Goal: Information Seeking & Learning: Learn about a topic

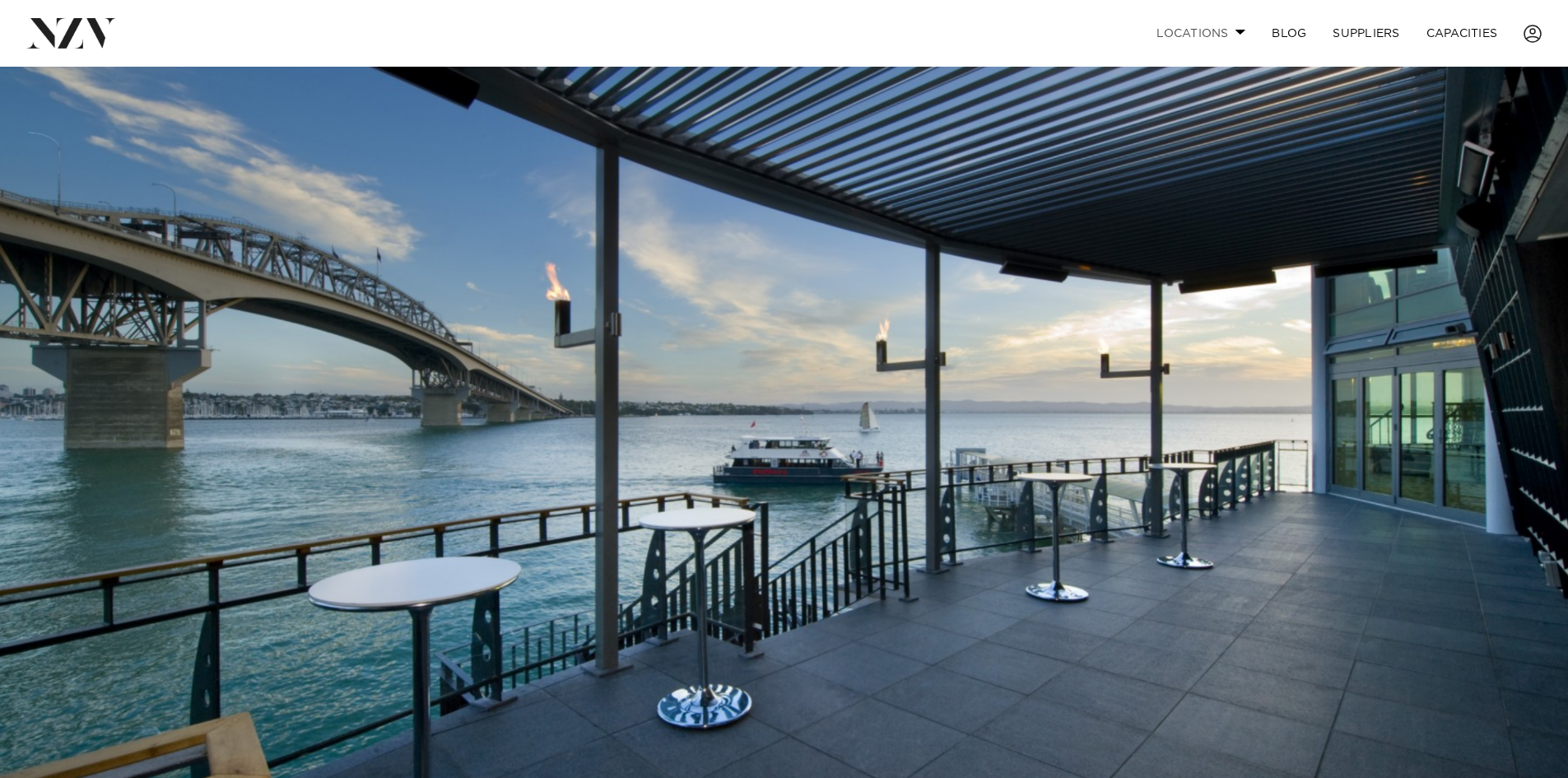
click at [1231, 29] on link "Locations" at bounding box center [1201, 33] width 116 height 35
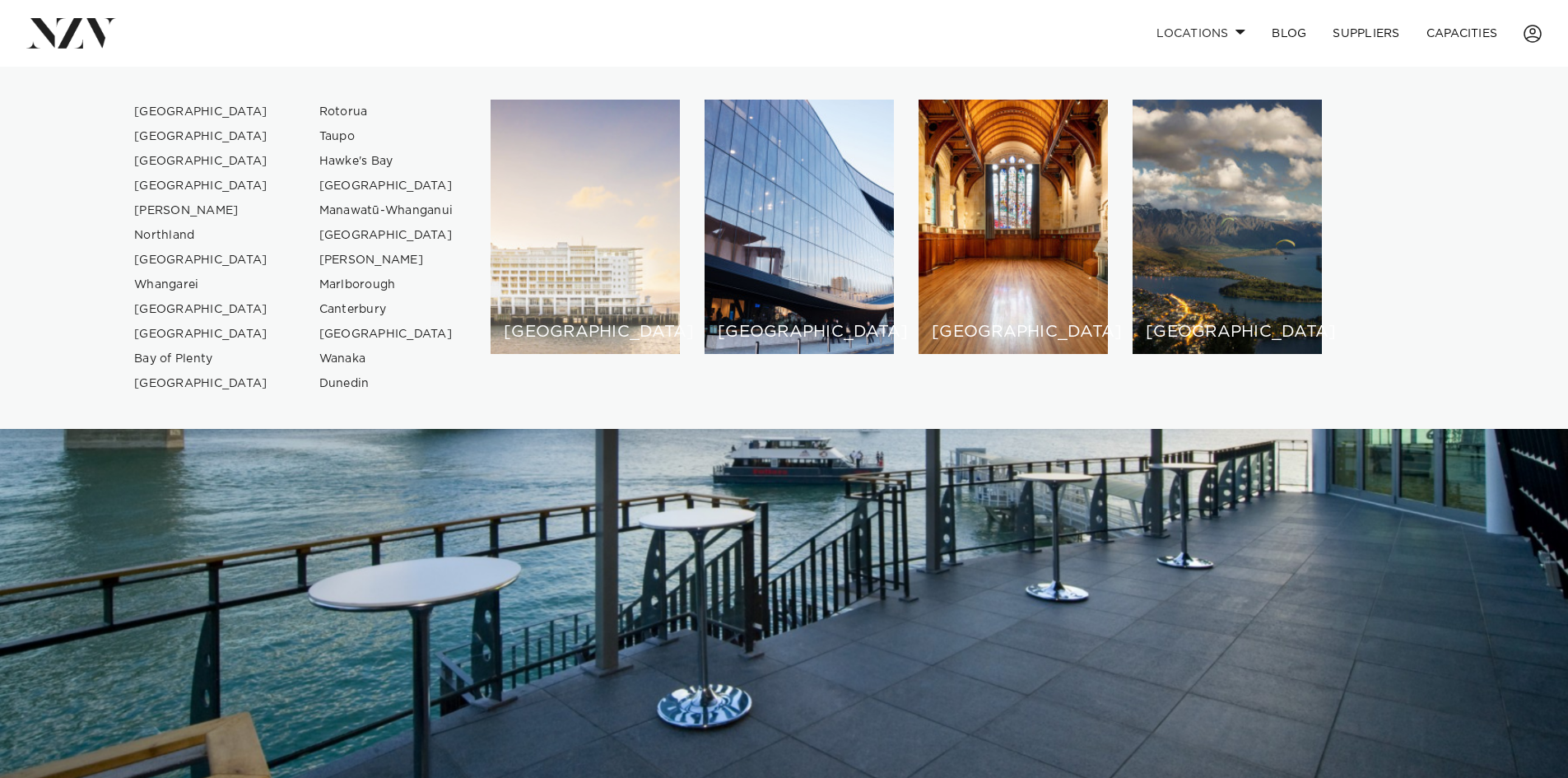
click at [552, 235] on div "[GEOGRAPHIC_DATA]" at bounding box center [586, 226] width 190 height 254
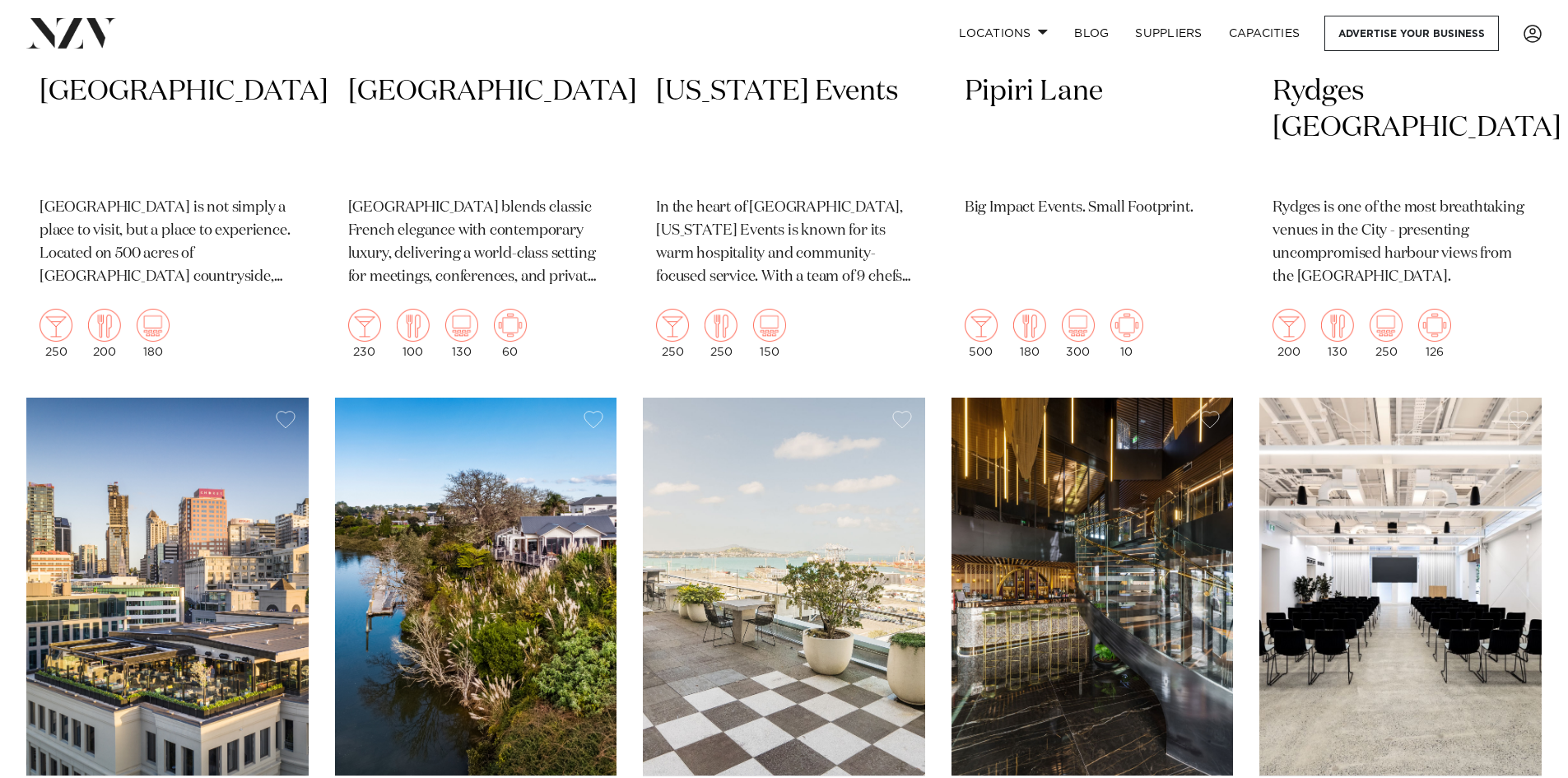
scroll to position [3375, 0]
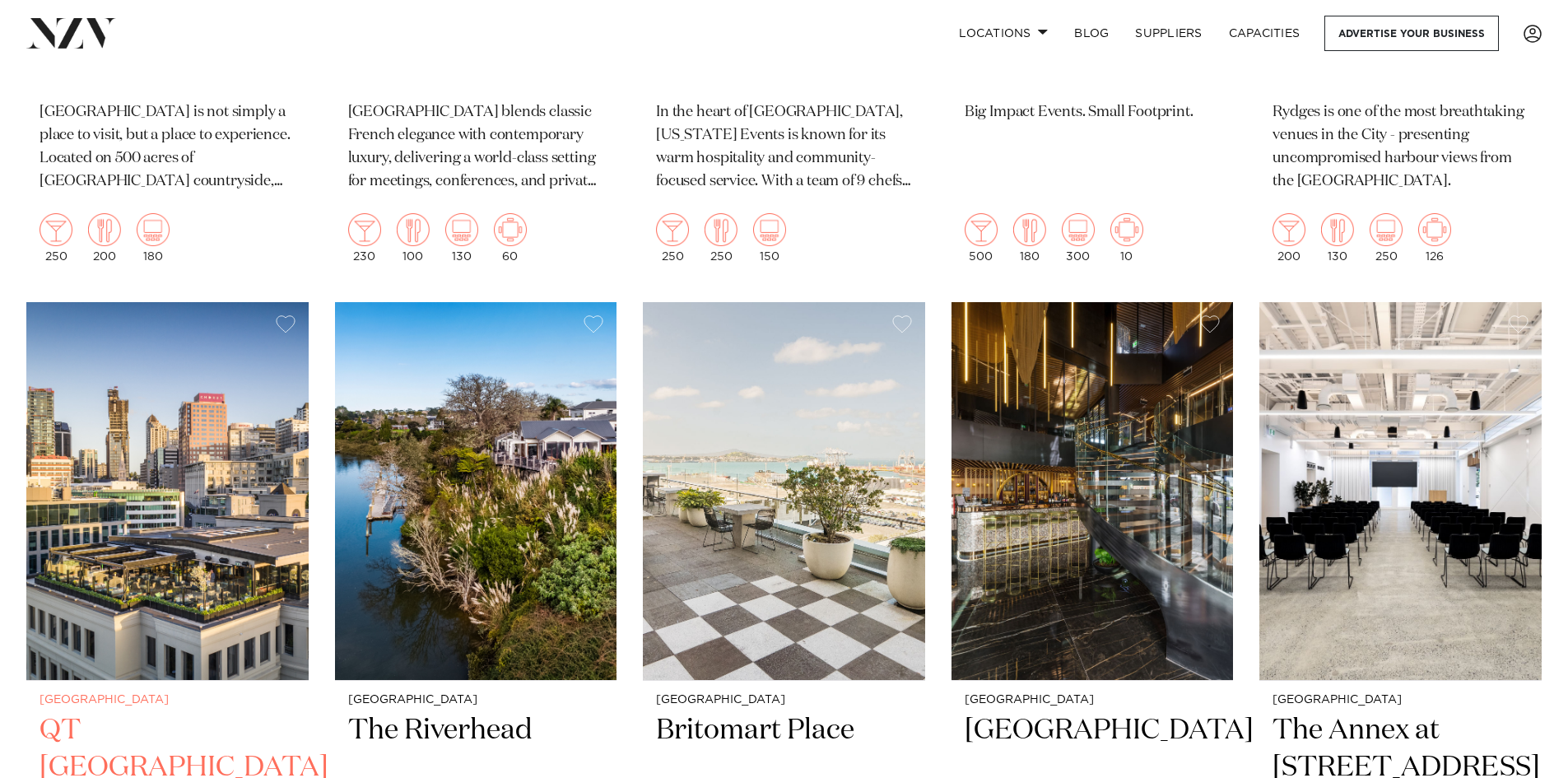
click at [96, 430] on img at bounding box center [167, 491] width 282 height 379
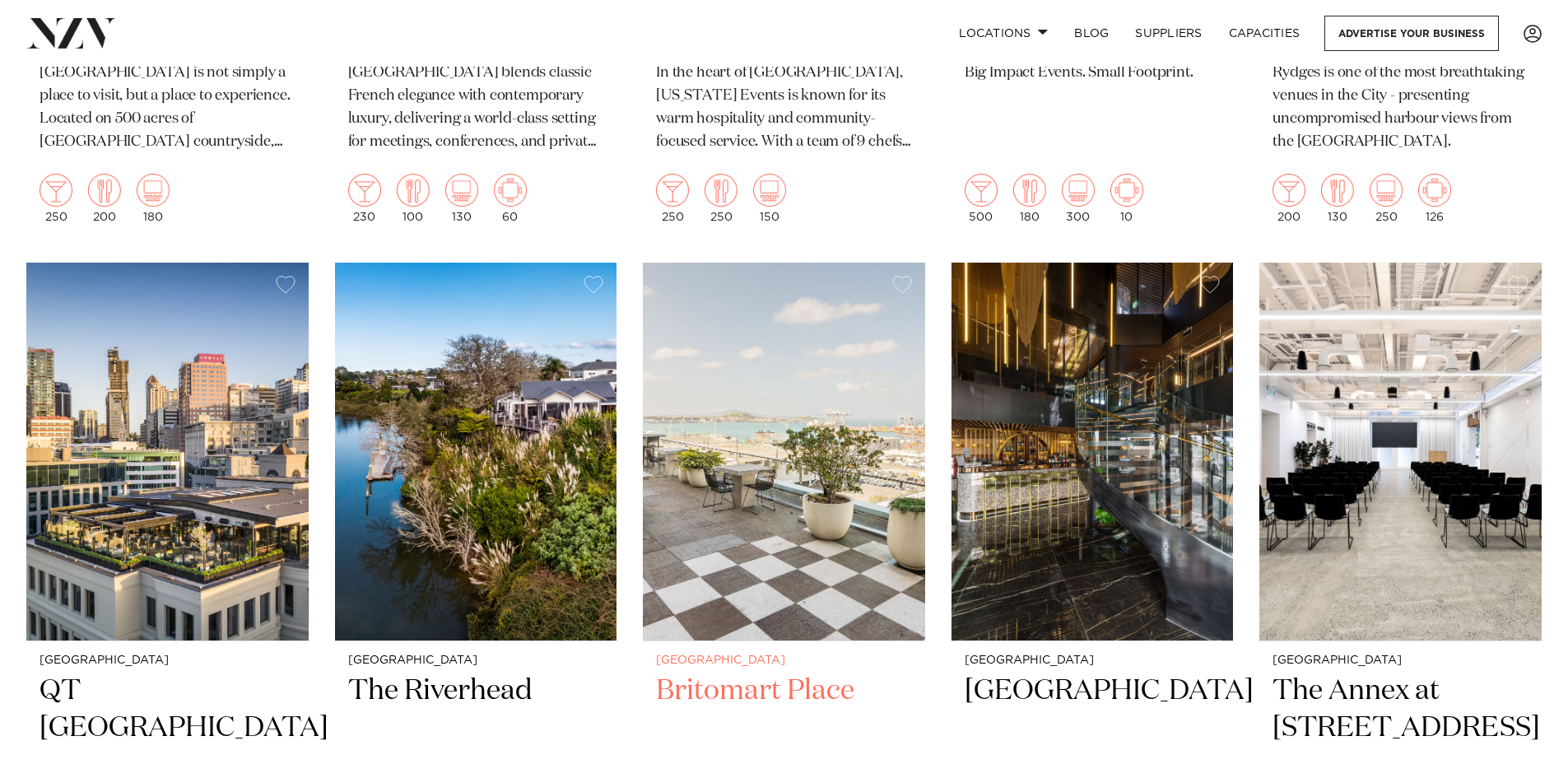
scroll to position [3444, 0]
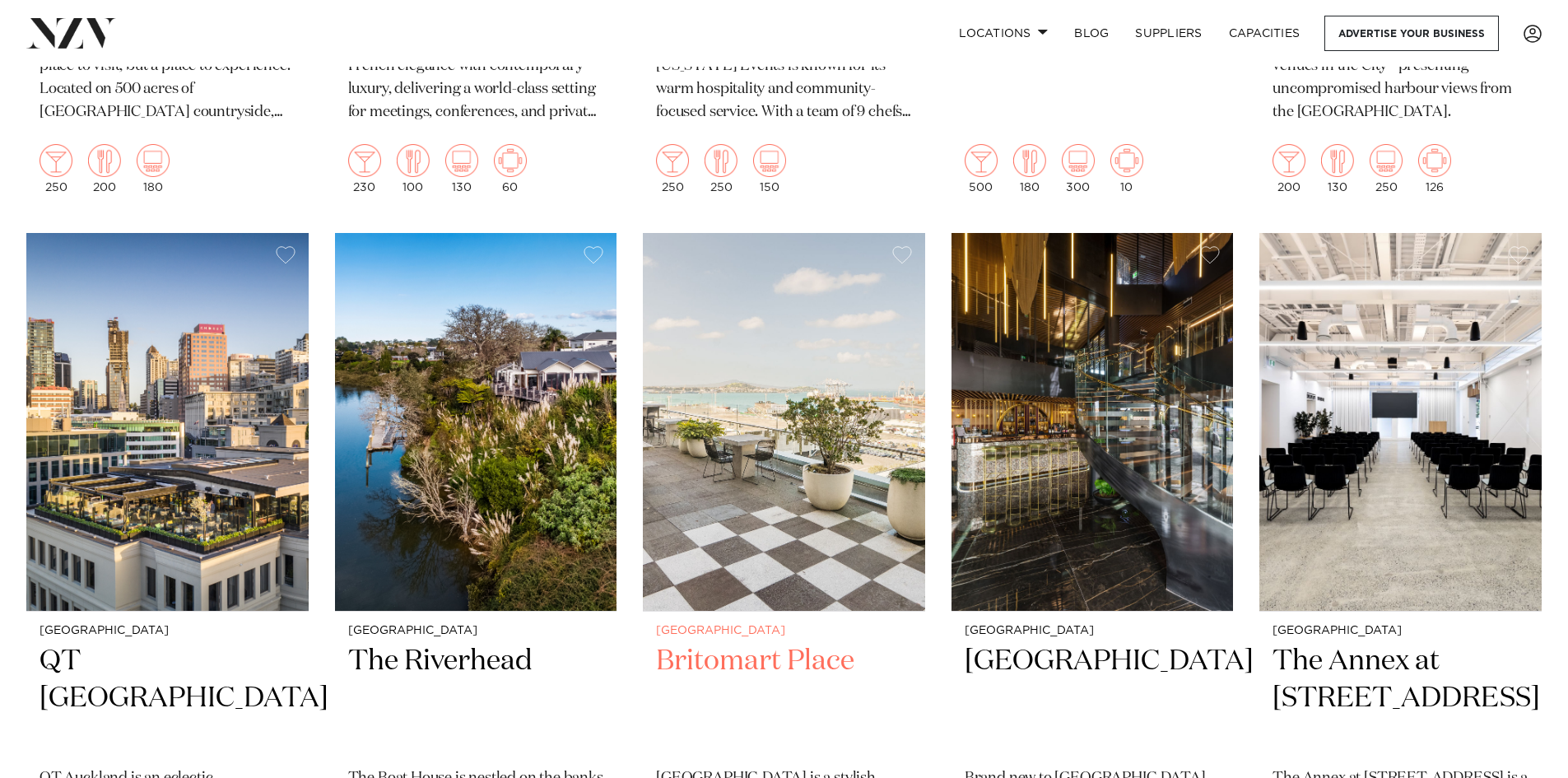
drag, startPoint x: 910, startPoint y: 384, endPoint x: 817, endPoint y: 361, distance: 95.8
click at [817, 361] on img at bounding box center [784, 422] width 282 height 379
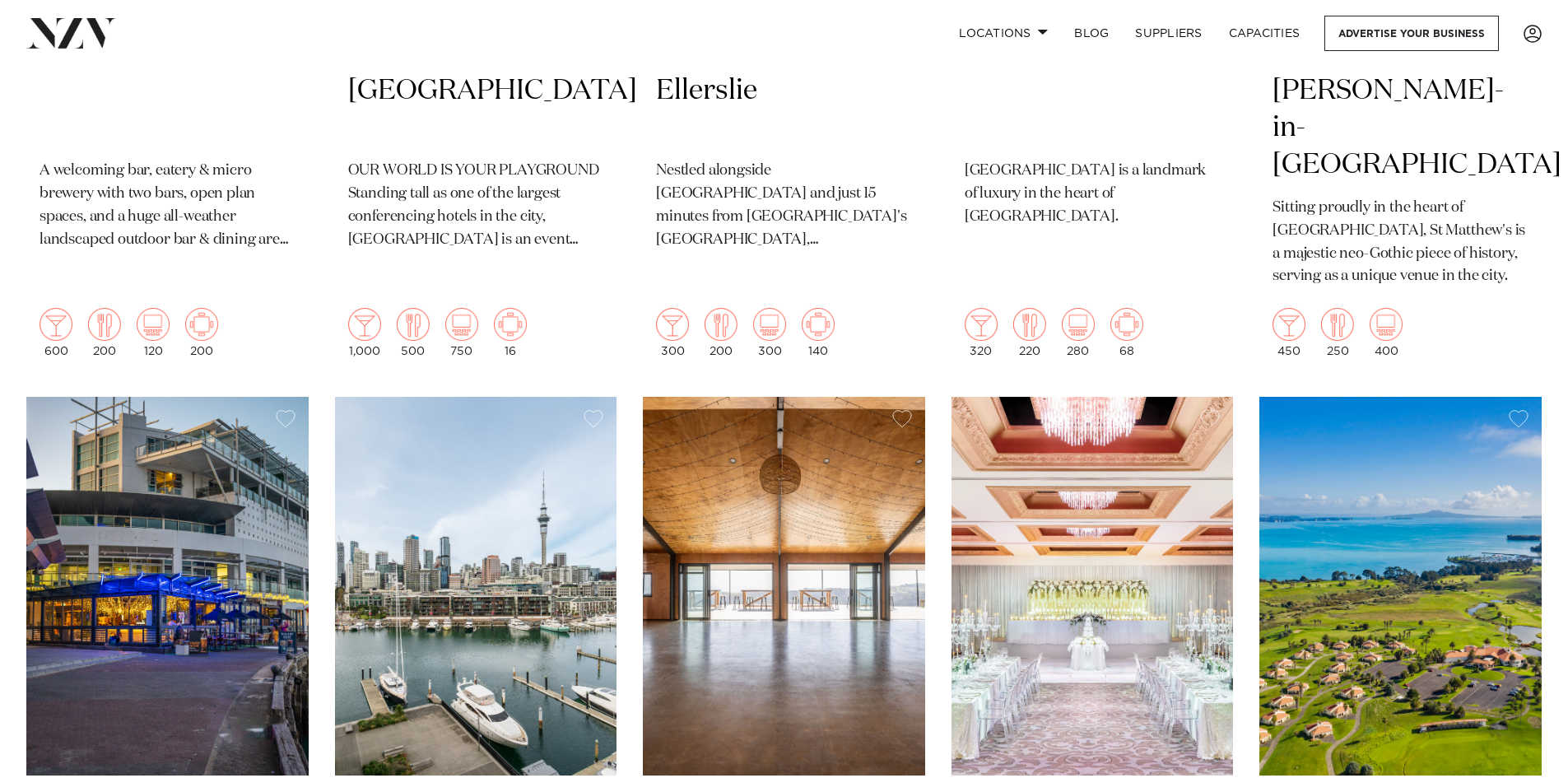
scroll to position [4830, 0]
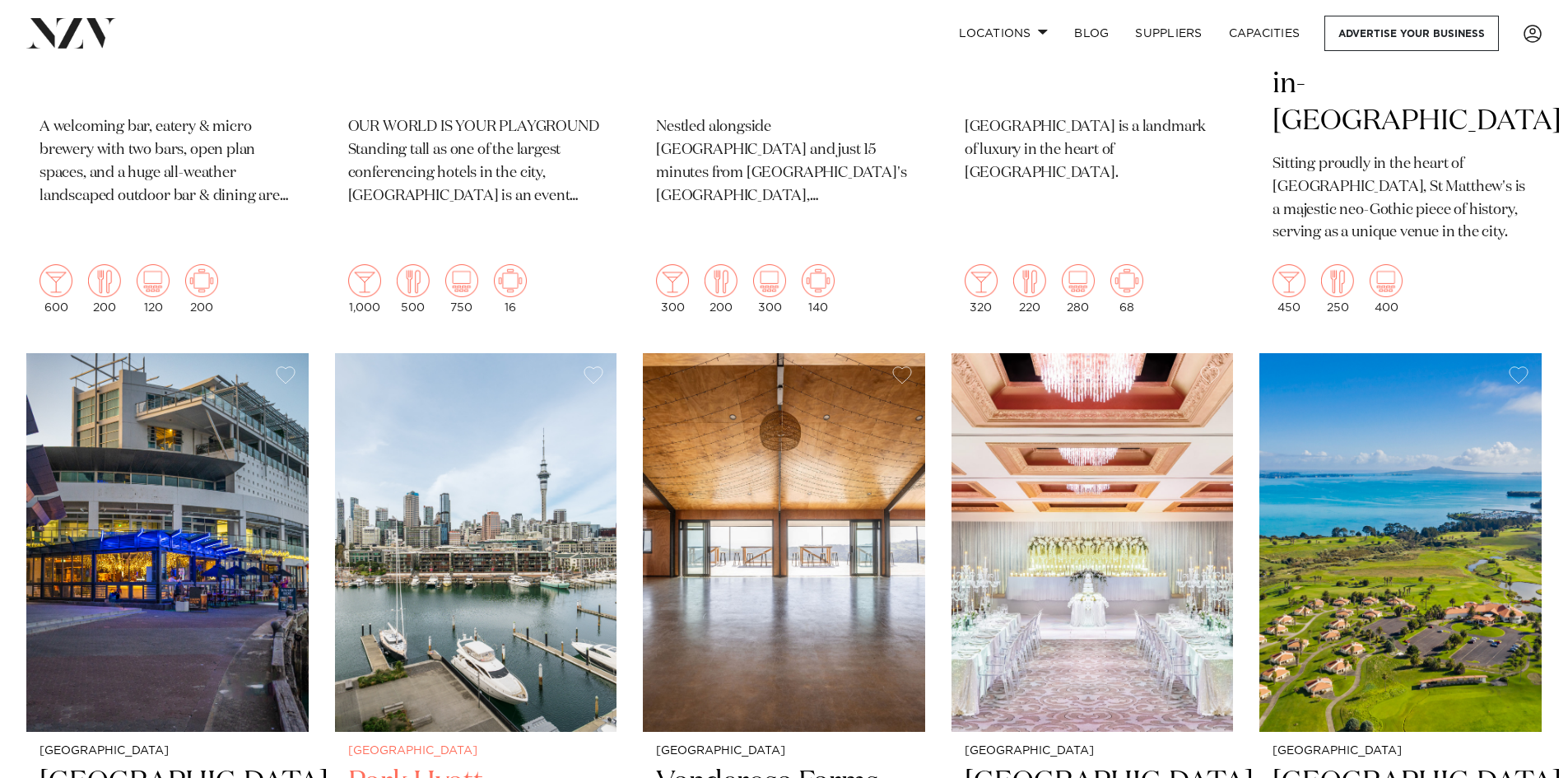
click at [454, 547] on img at bounding box center [476, 542] width 282 height 379
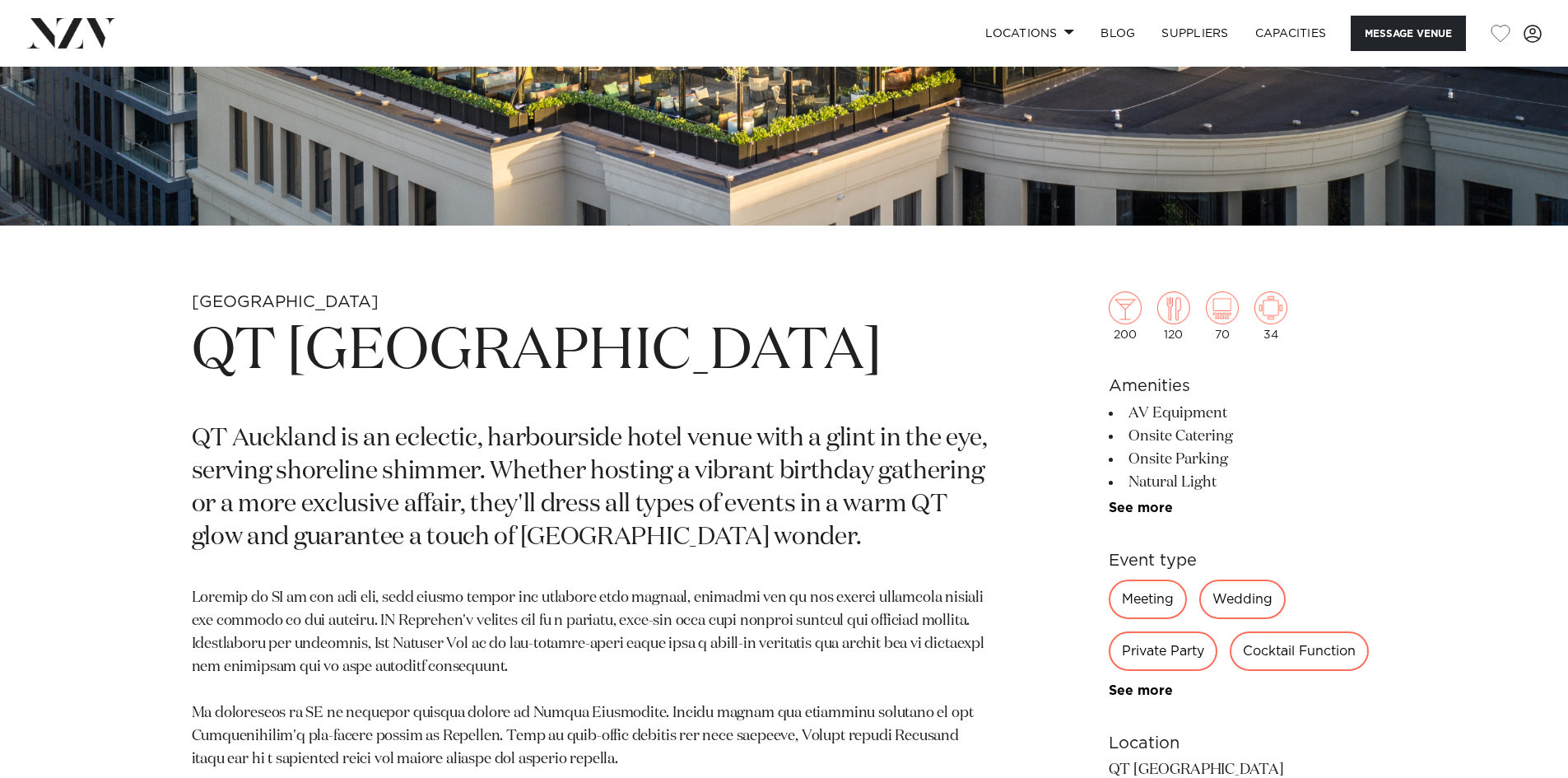
scroll to position [659, 0]
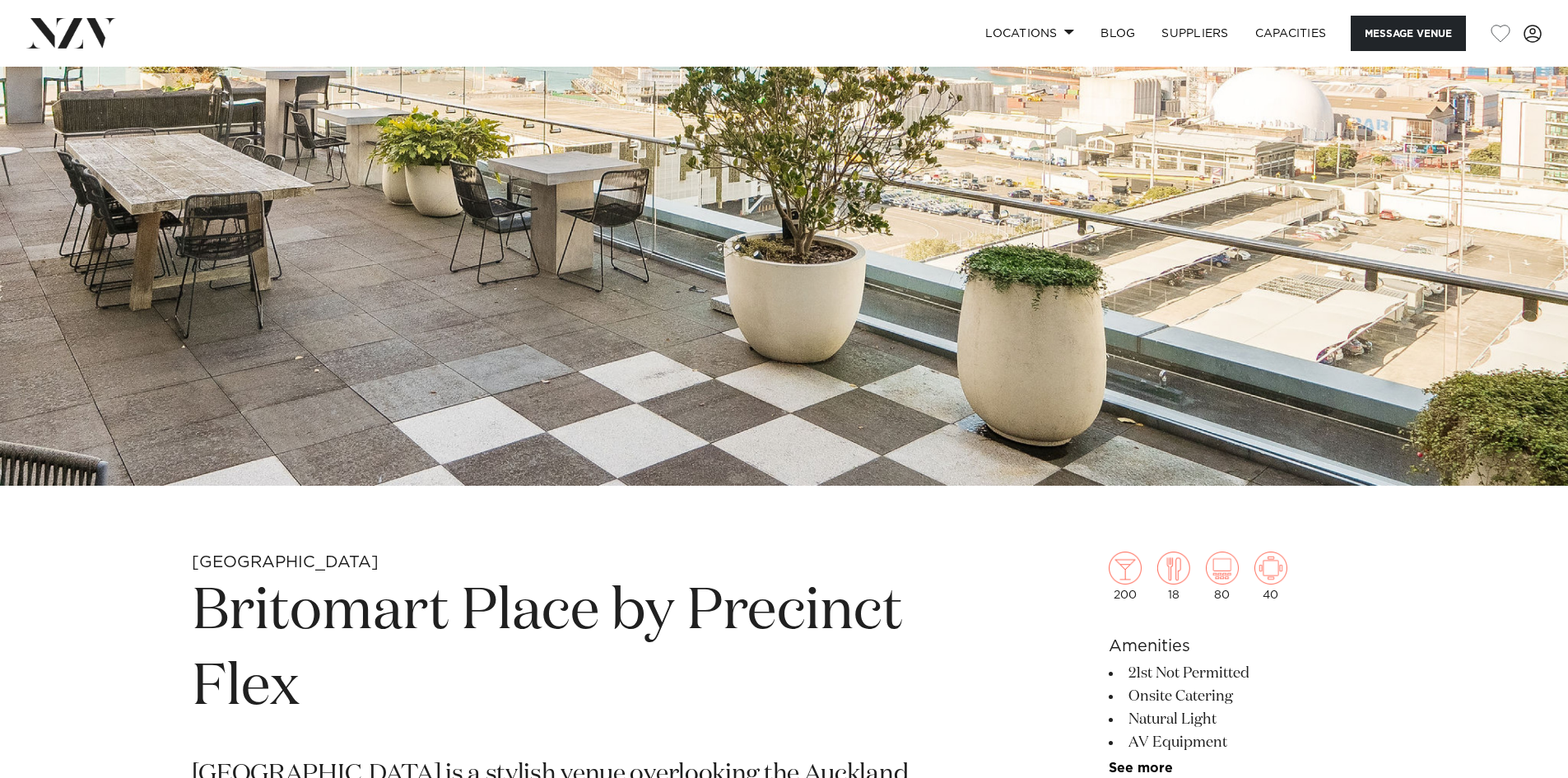
scroll to position [82, 0]
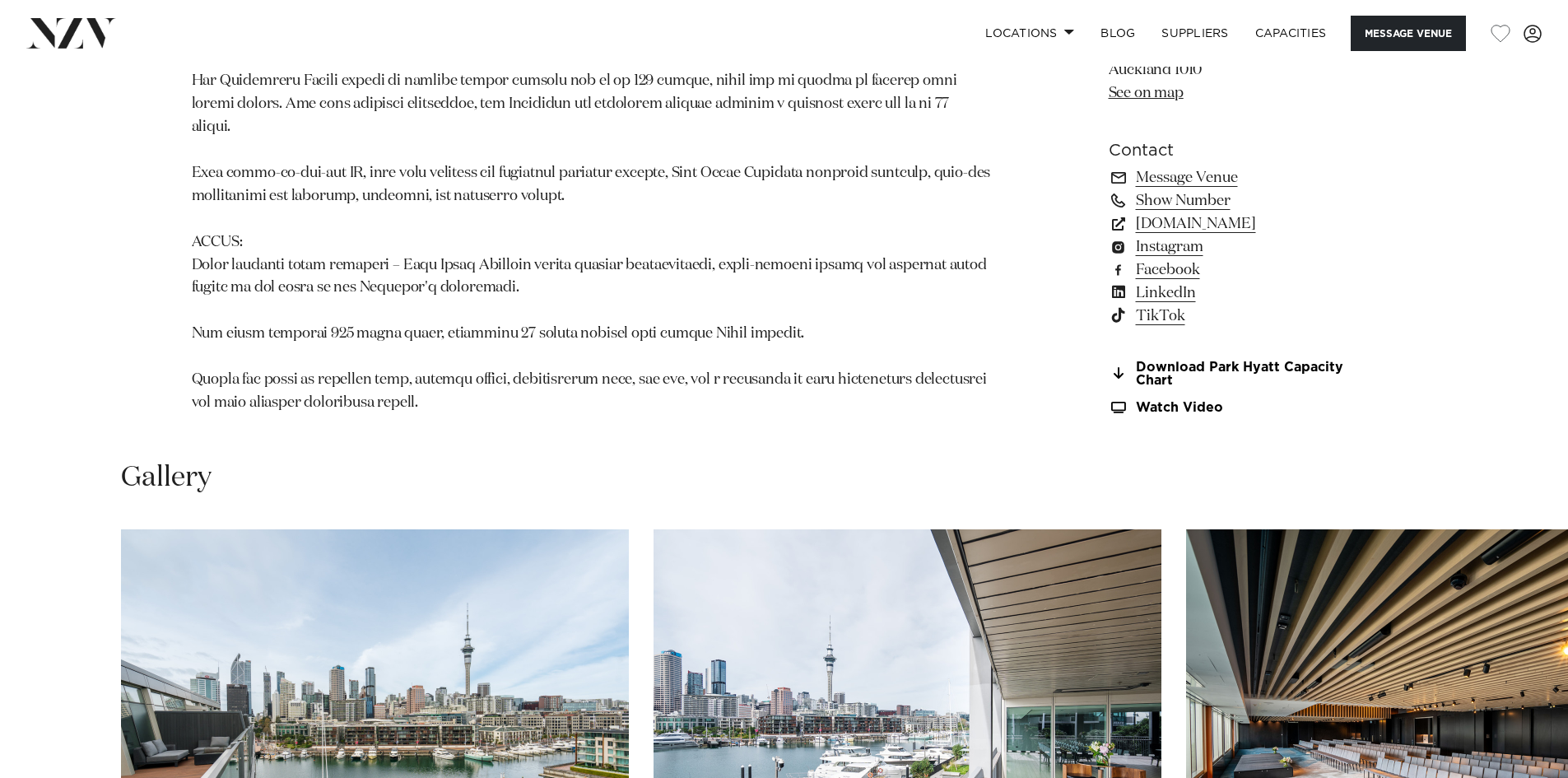
scroll to position [1729, 0]
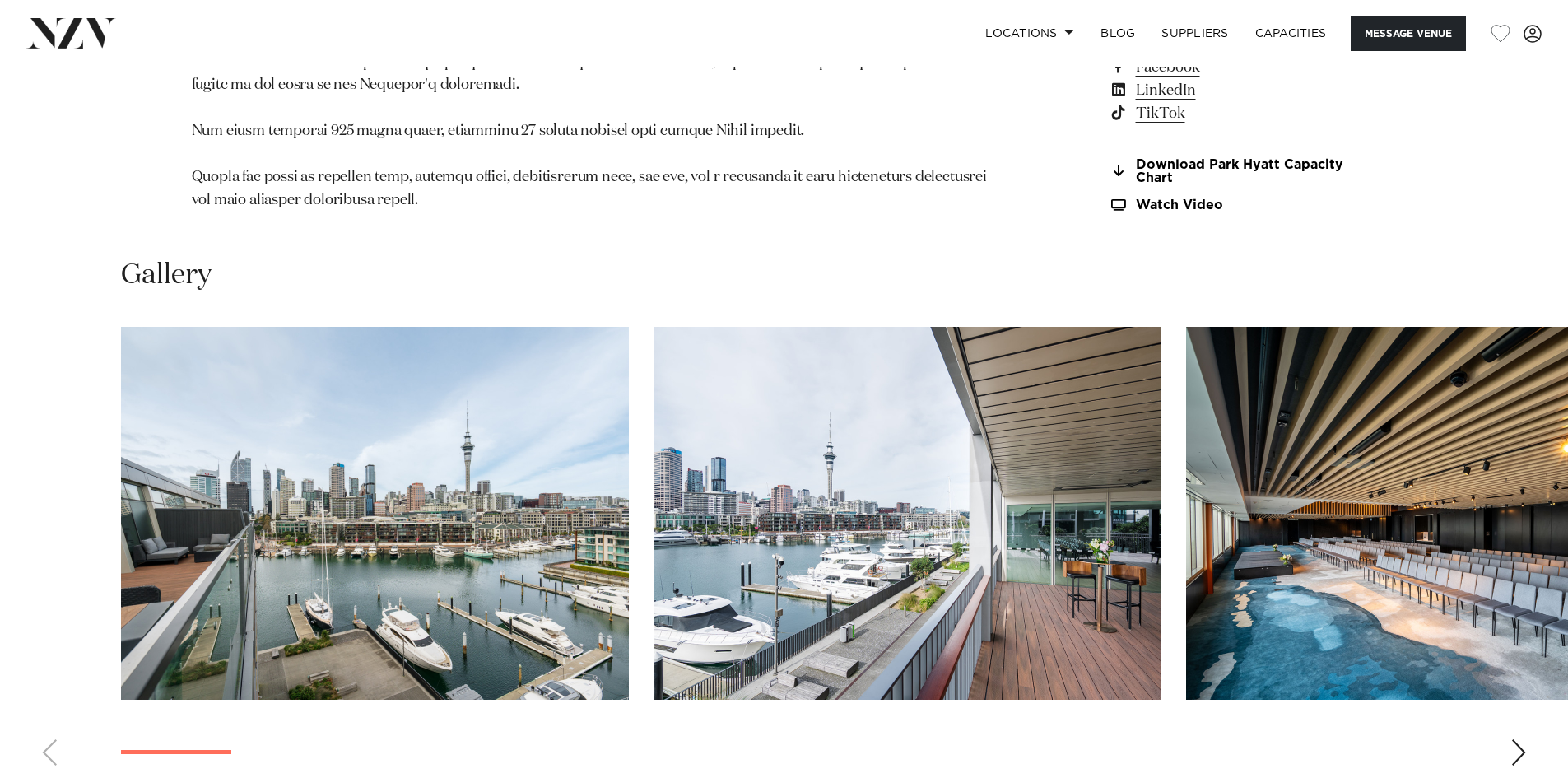
click at [1521, 739] on div "Next slide" at bounding box center [1518, 752] width 16 height 26
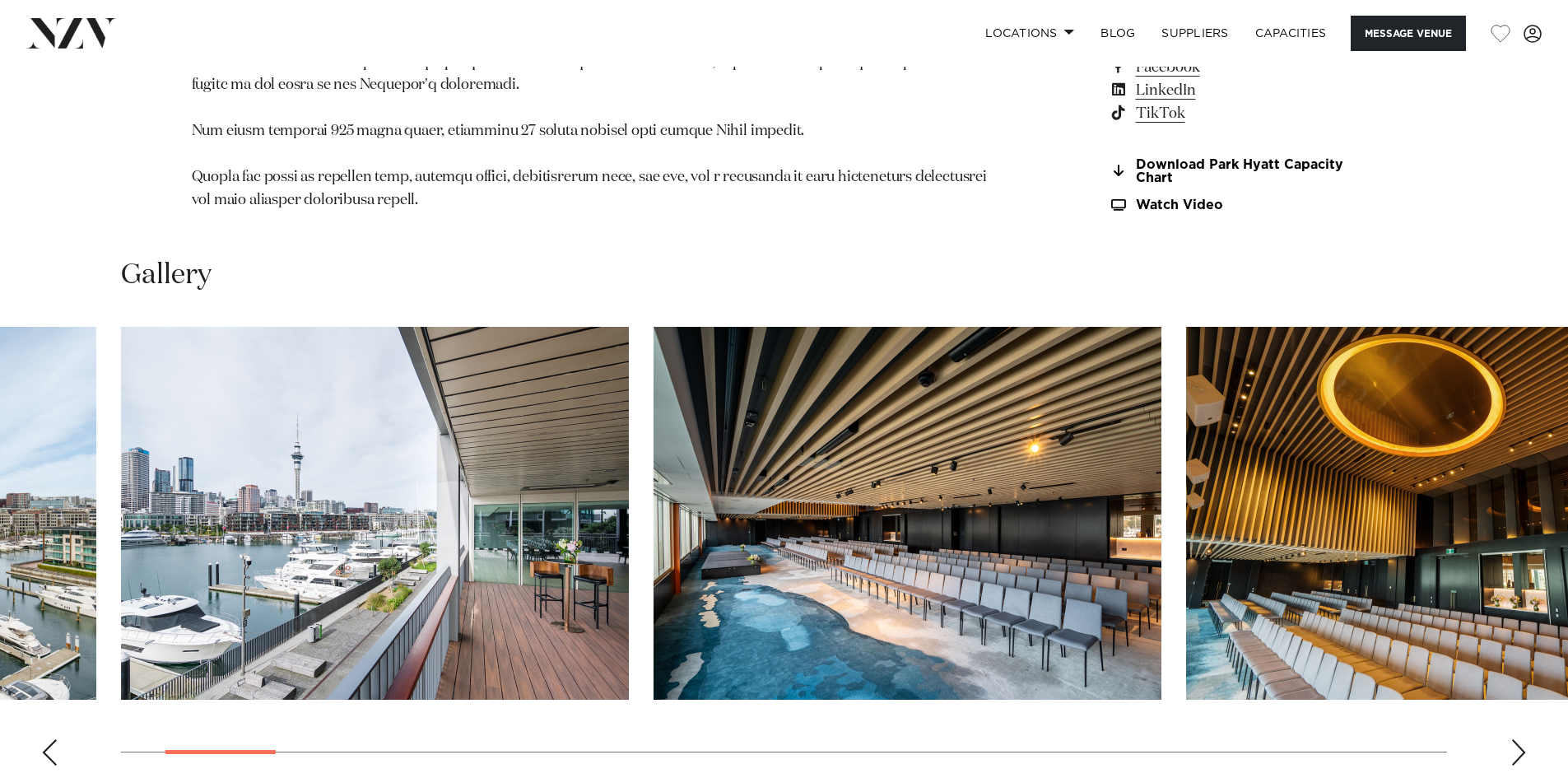
click at [1521, 739] on div "Next slide" at bounding box center [1518, 752] width 16 height 26
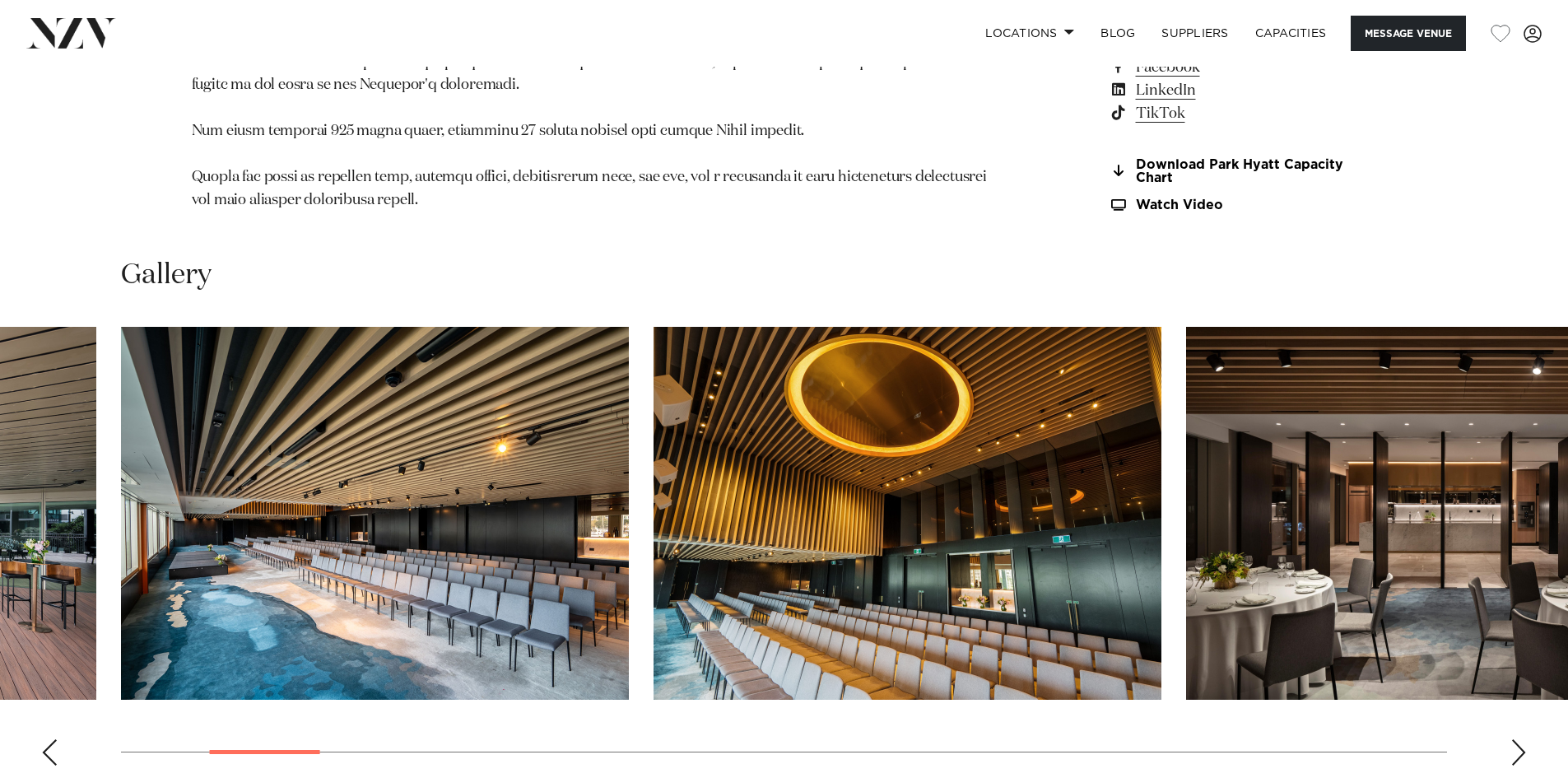
click at [1521, 739] on div "Next slide" at bounding box center [1518, 752] width 16 height 26
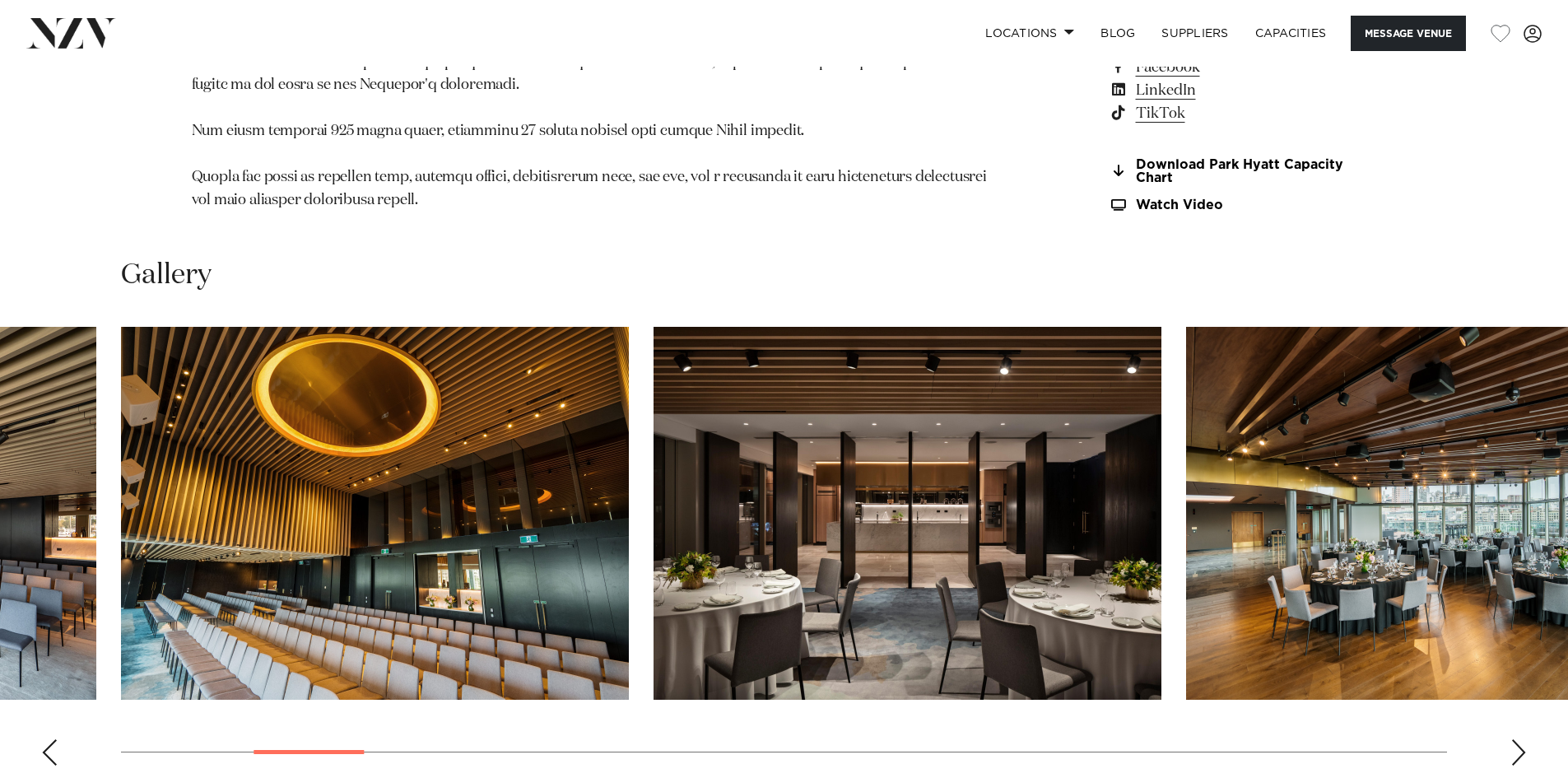
click at [1521, 739] on div "Next slide" at bounding box center [1518, 752] width 16 height 26
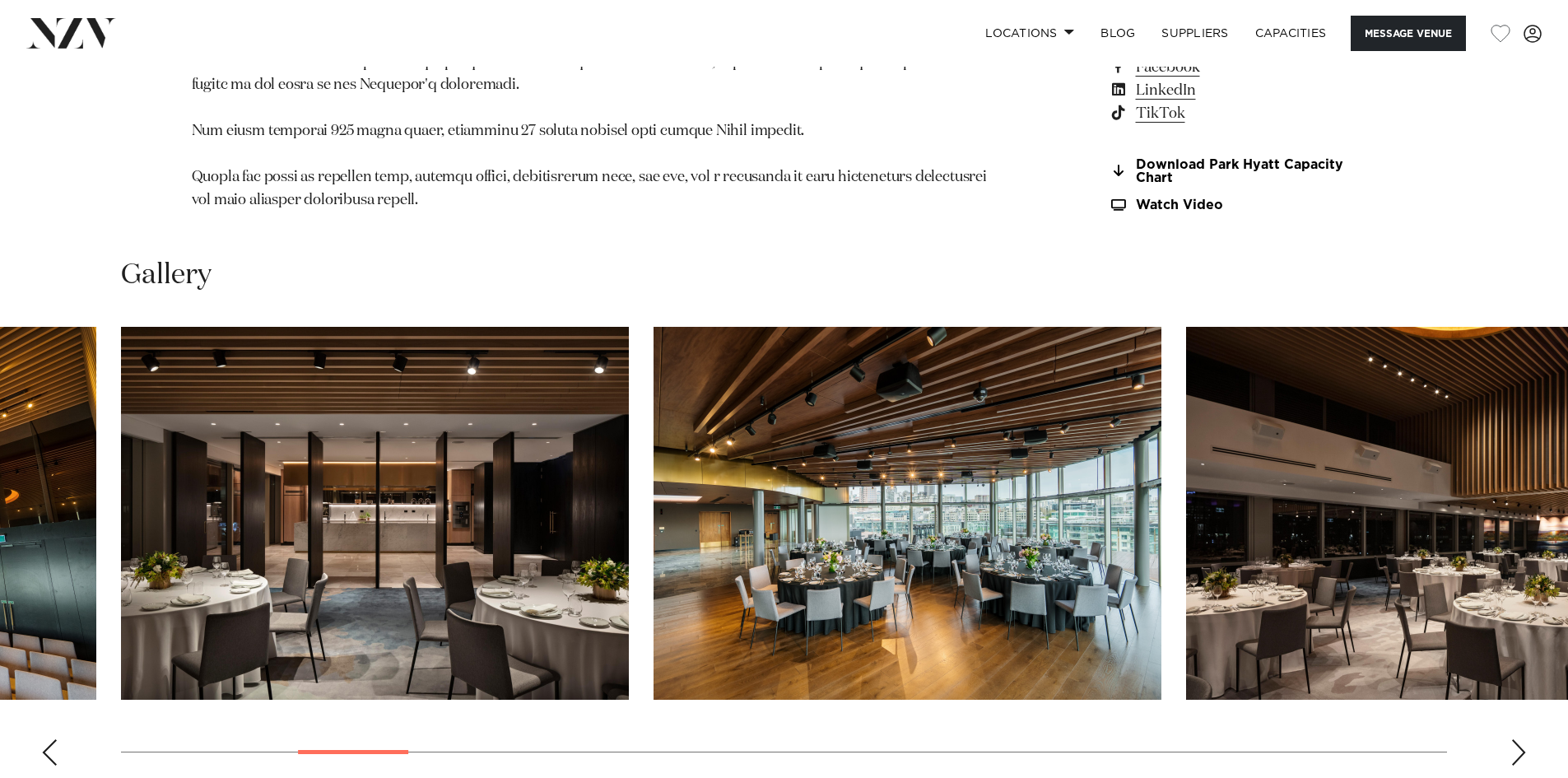
click at [1521, 739] on div "Next slide" at bounding box center [1518, 752] width 16 height 26
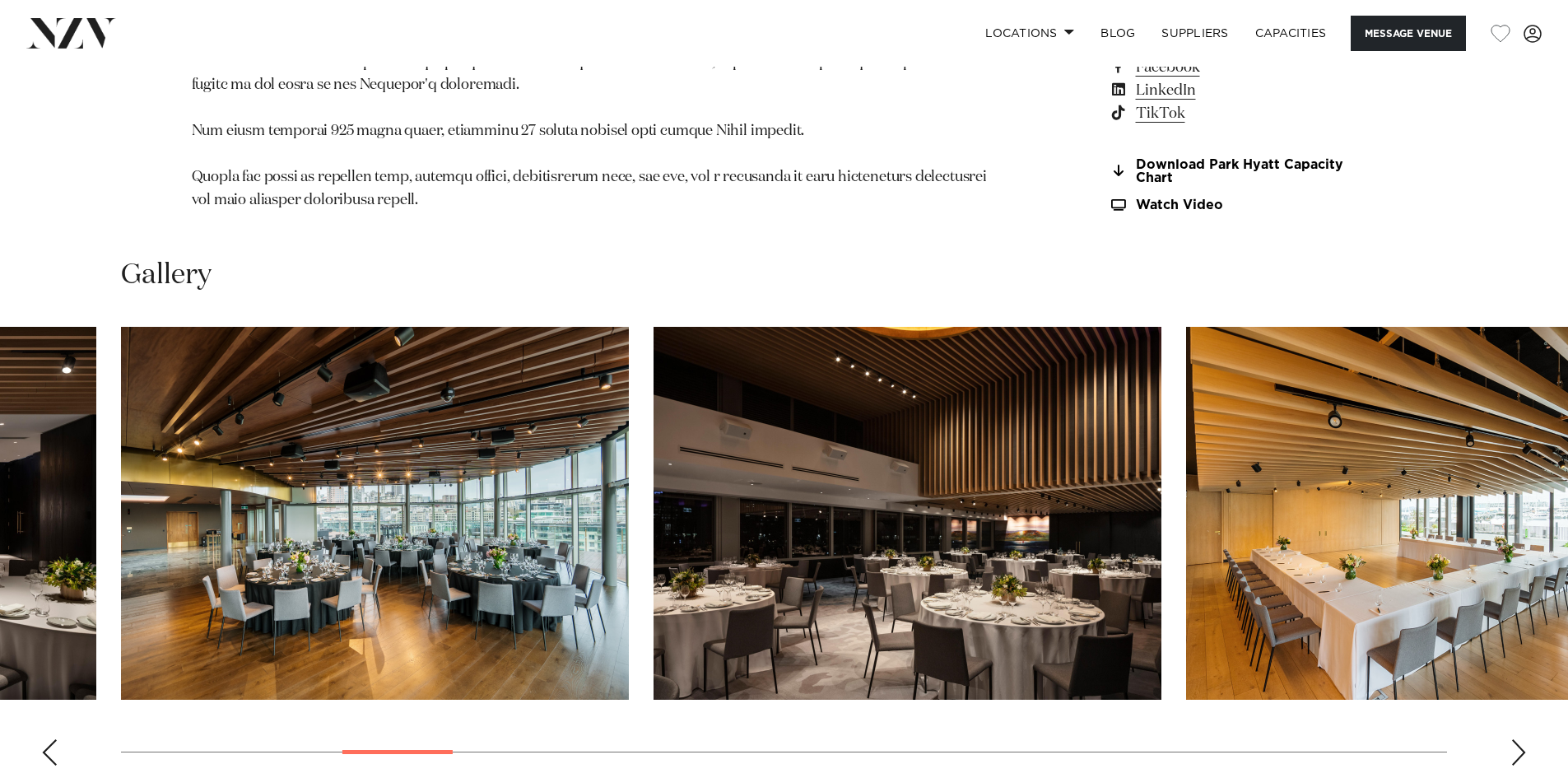
click at [1521, 739] on div "Next slide" at bounding box center [1518, 752] width 16 height 26
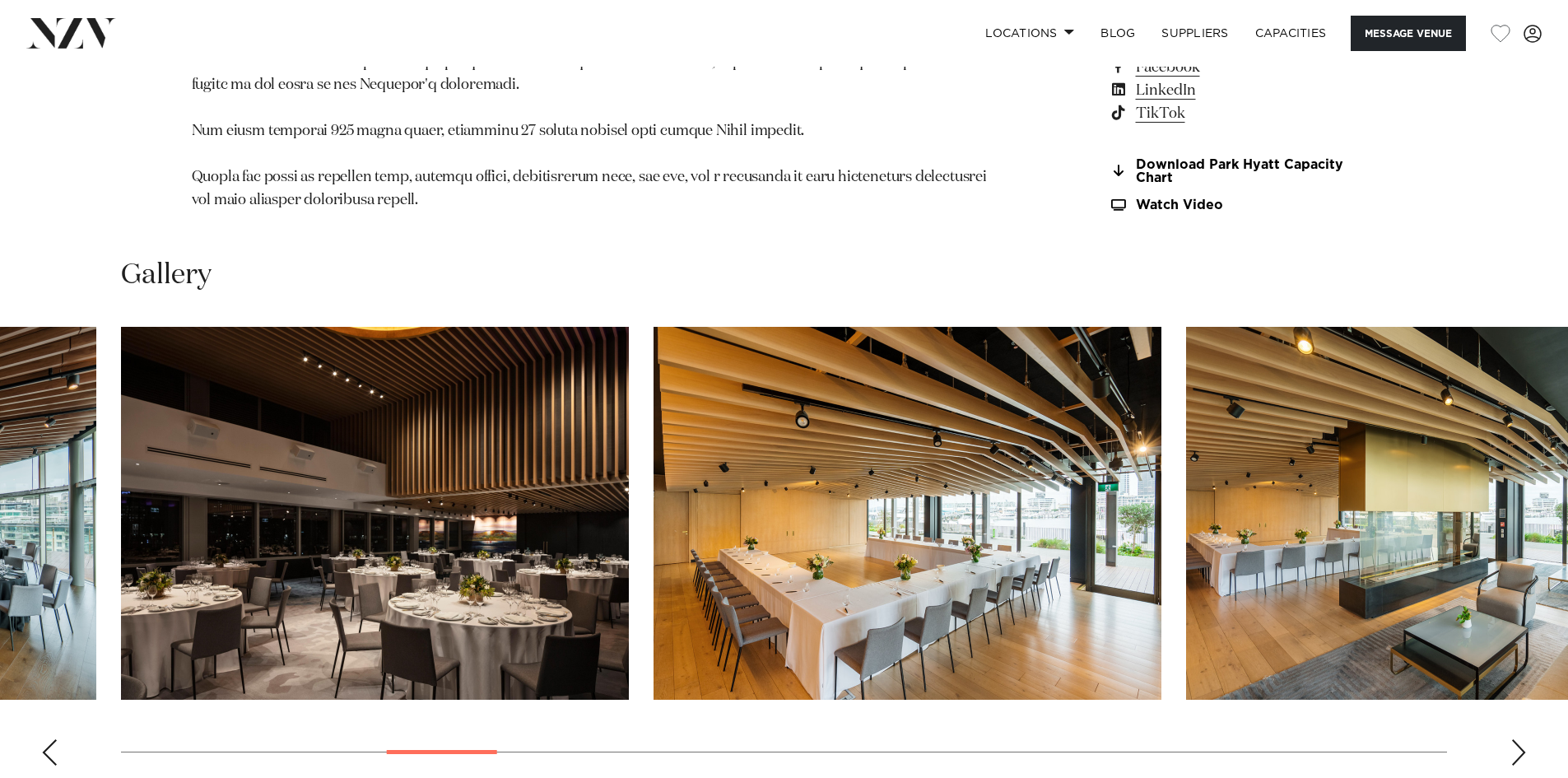
click at [1521, 739] on div "Next slide" at bounding box center [1518, 752] width 16 height 26
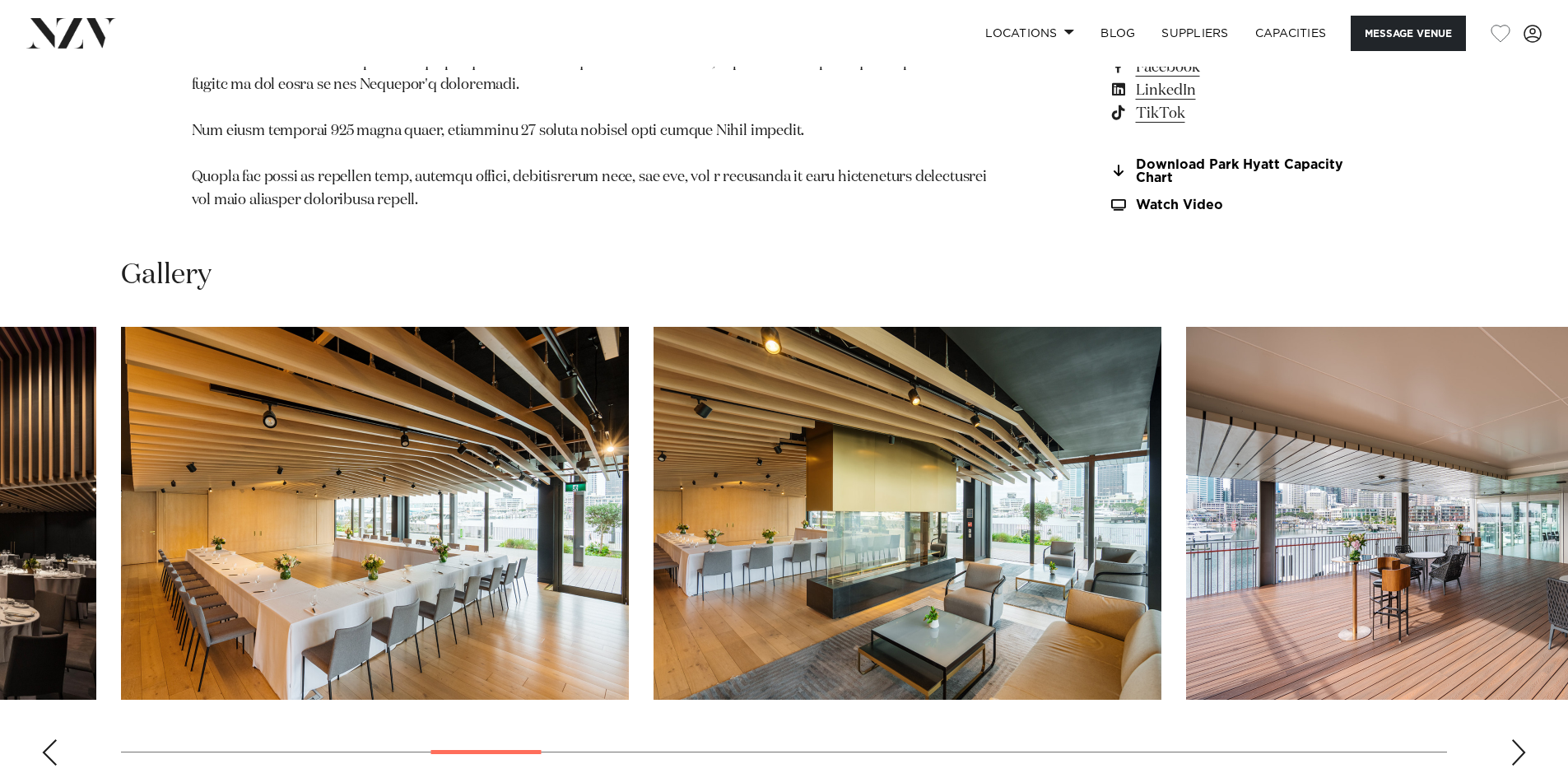
click at [1521, 739] on div "Next slide" at bounding box center [1518, 752] width 16 height 26
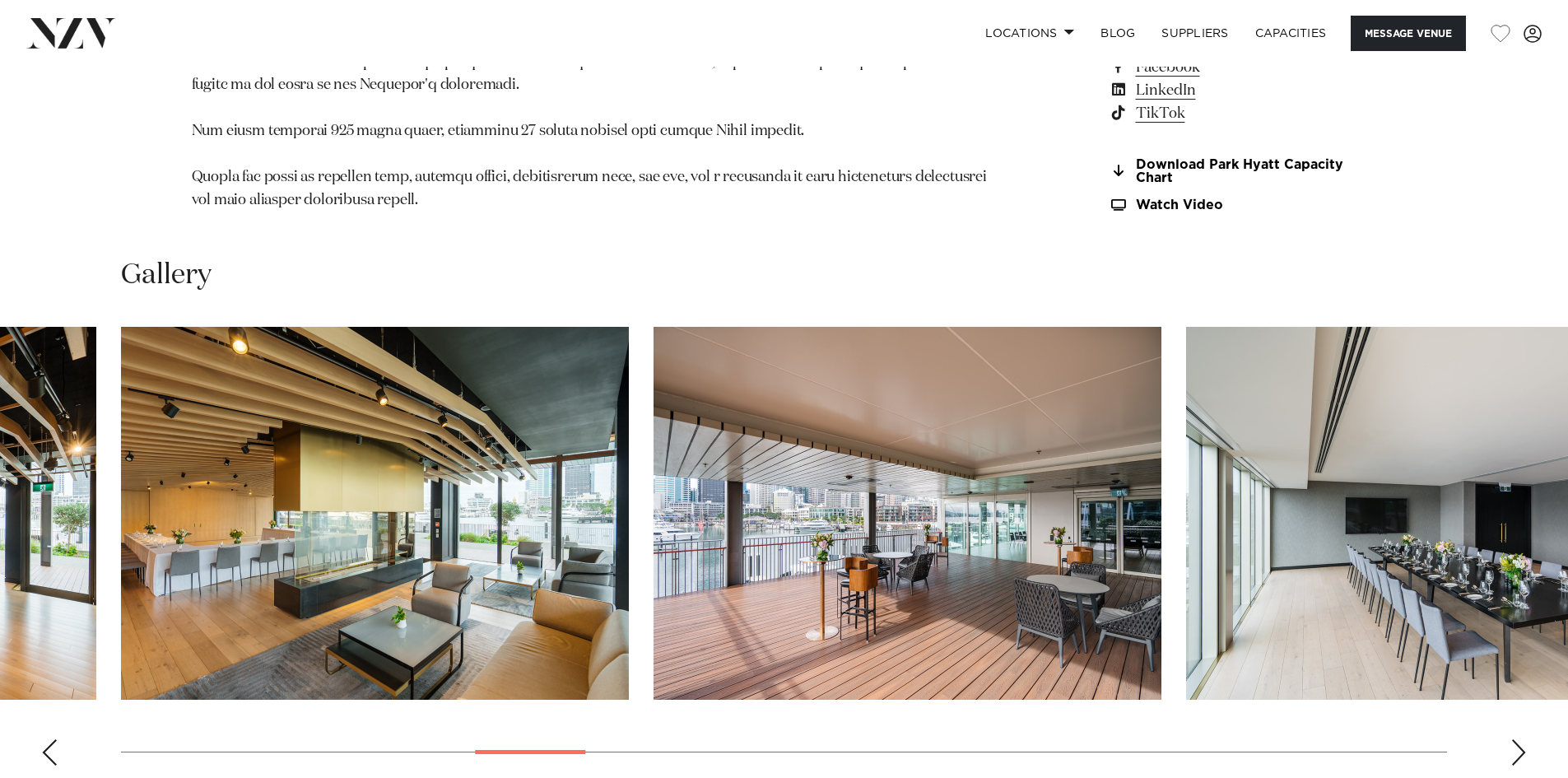
click at [1521, 739] on div "Next slide" at bounding box center [1518, 752] width 16 height 26
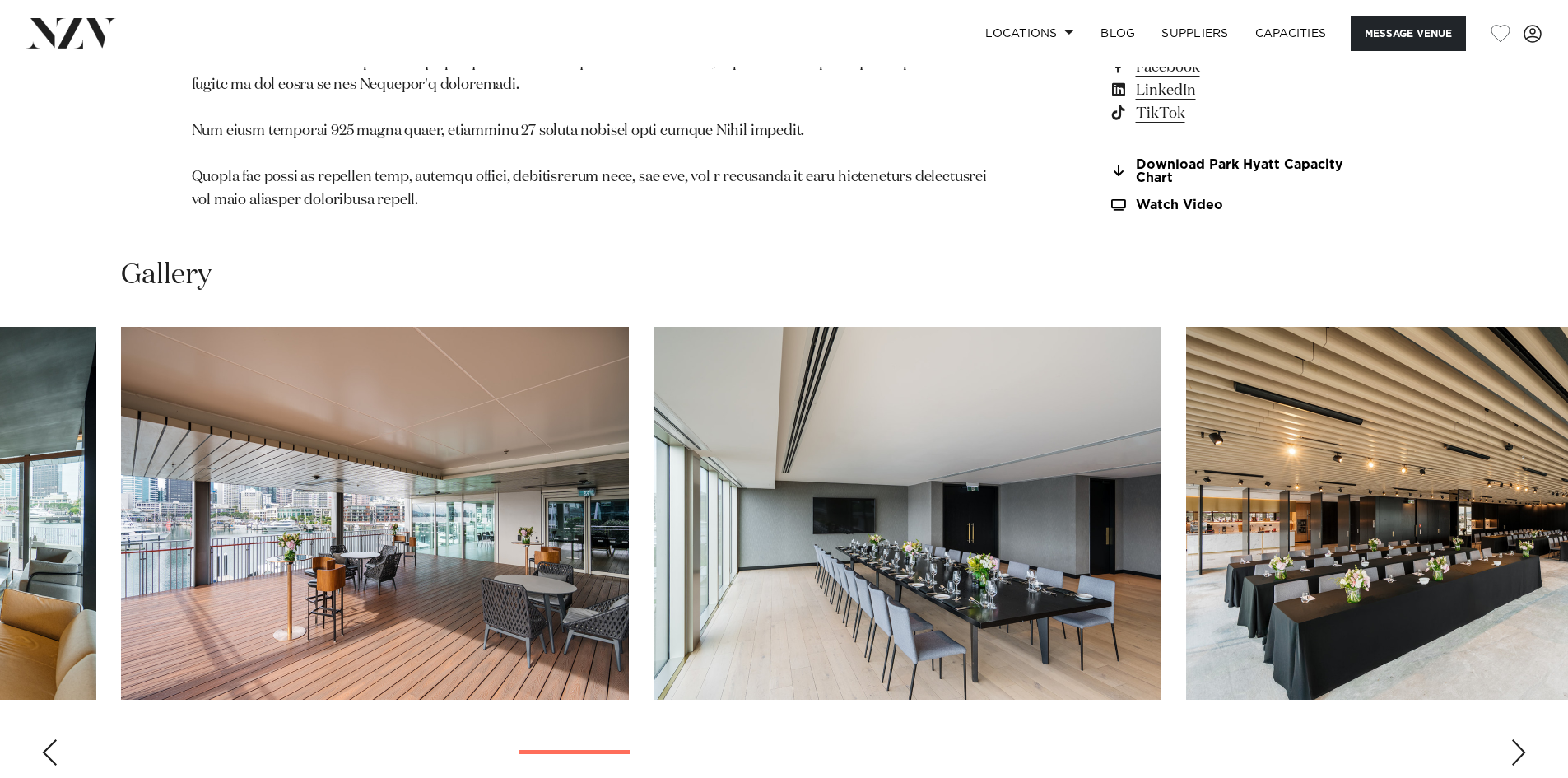
click at [1521, 739] on div "Next slide" at bounding box center [1518, 752] width 16 height 26
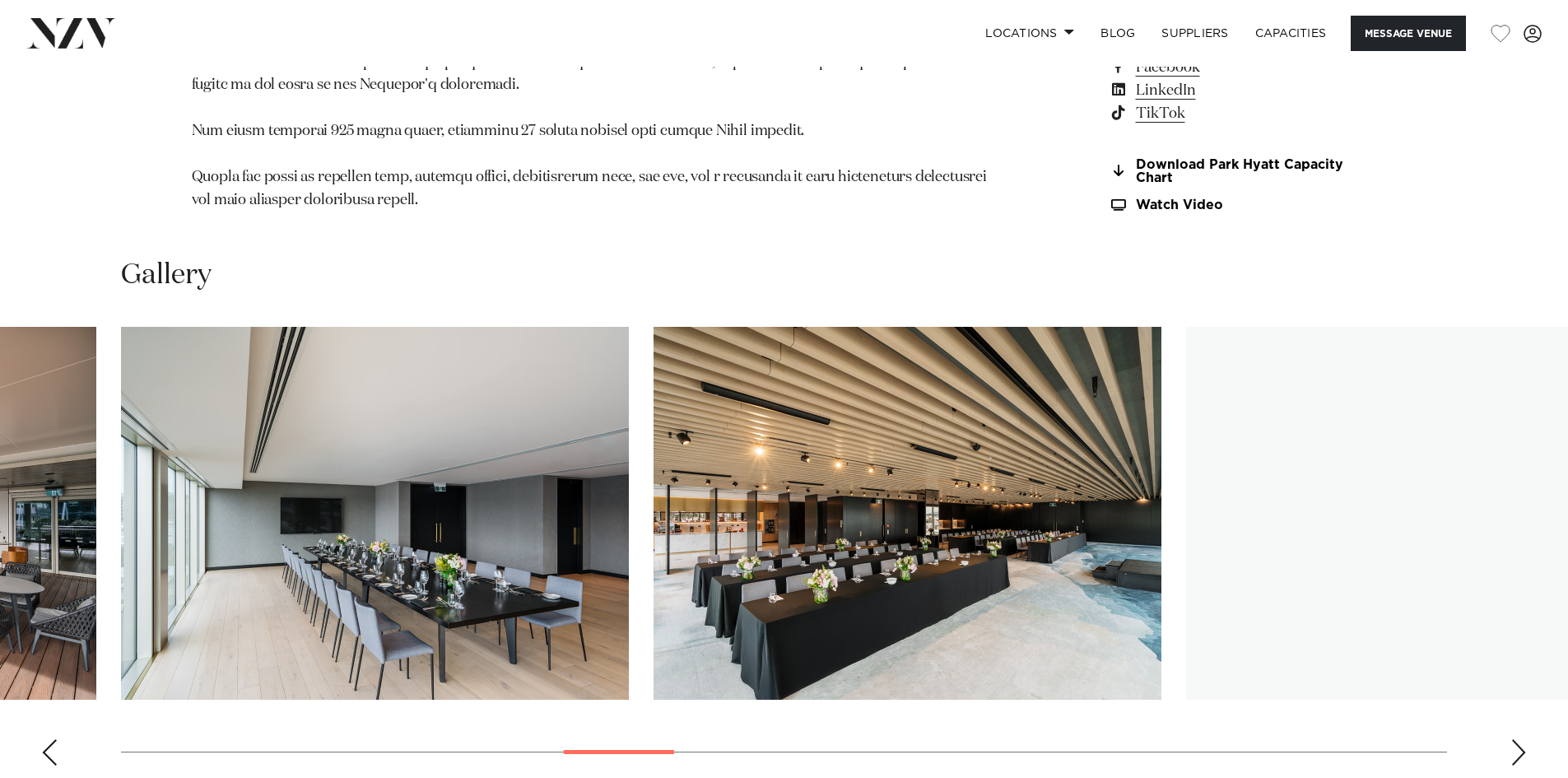
click at [1521, 739] on div "Next slide" at bounding box center [1518, 752] width 16 height 26
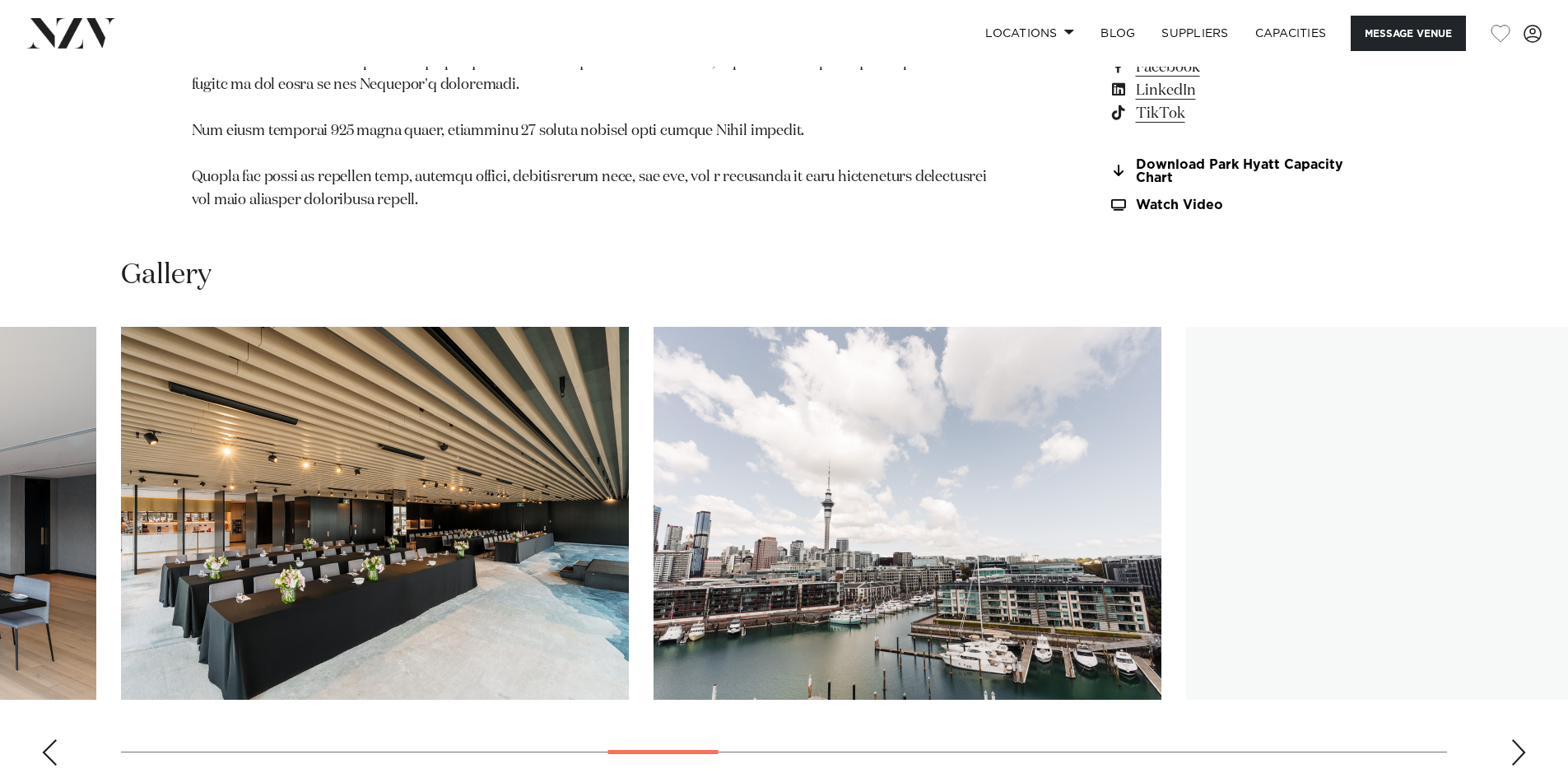
click at [1521, 739] on div "Next slide" at bounding box center [1518, 752] width 16 height 26
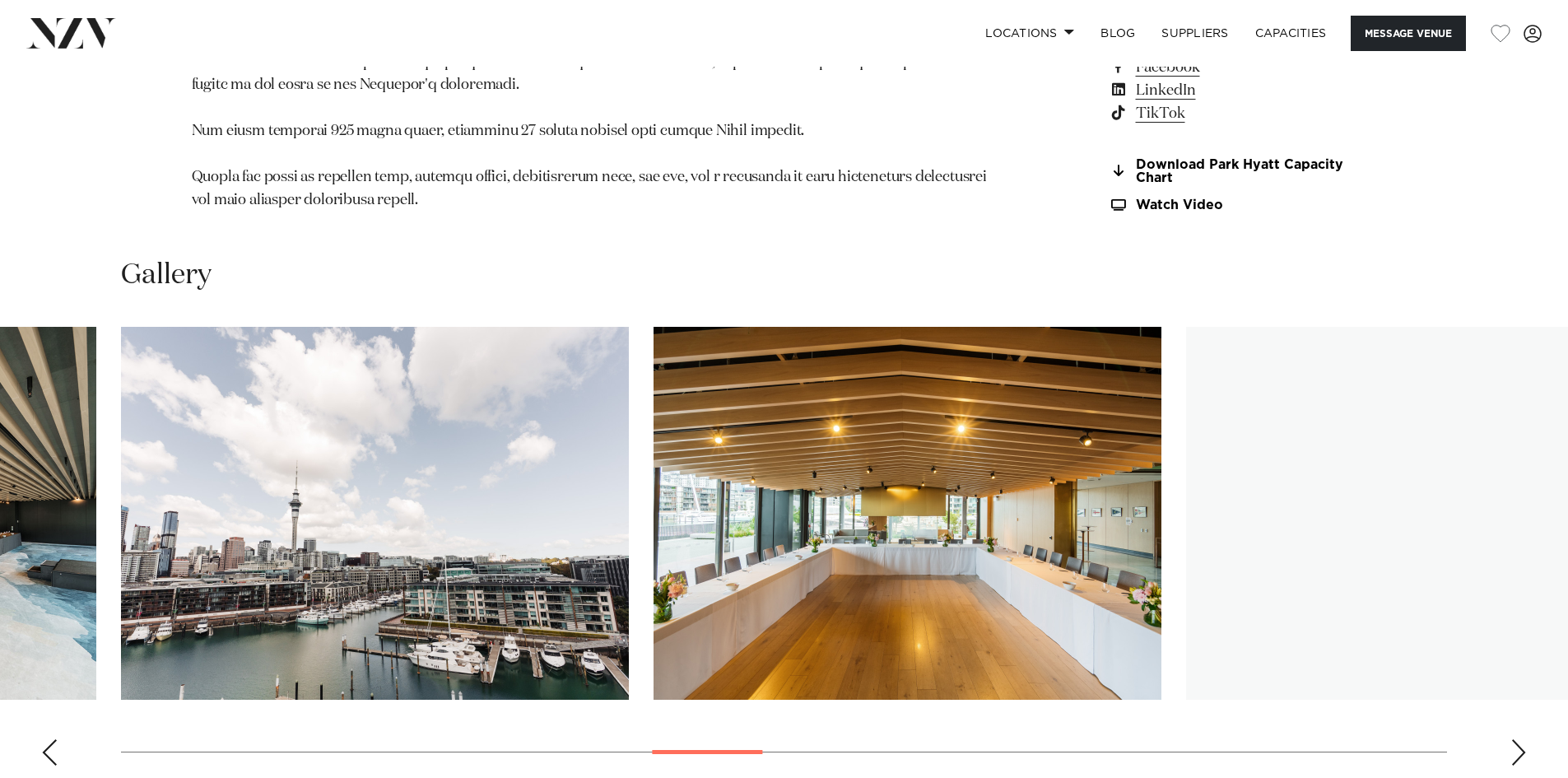
click at [1520, 739] on div "Next slide" at bounding box center [1518, 752] width 16 height 26
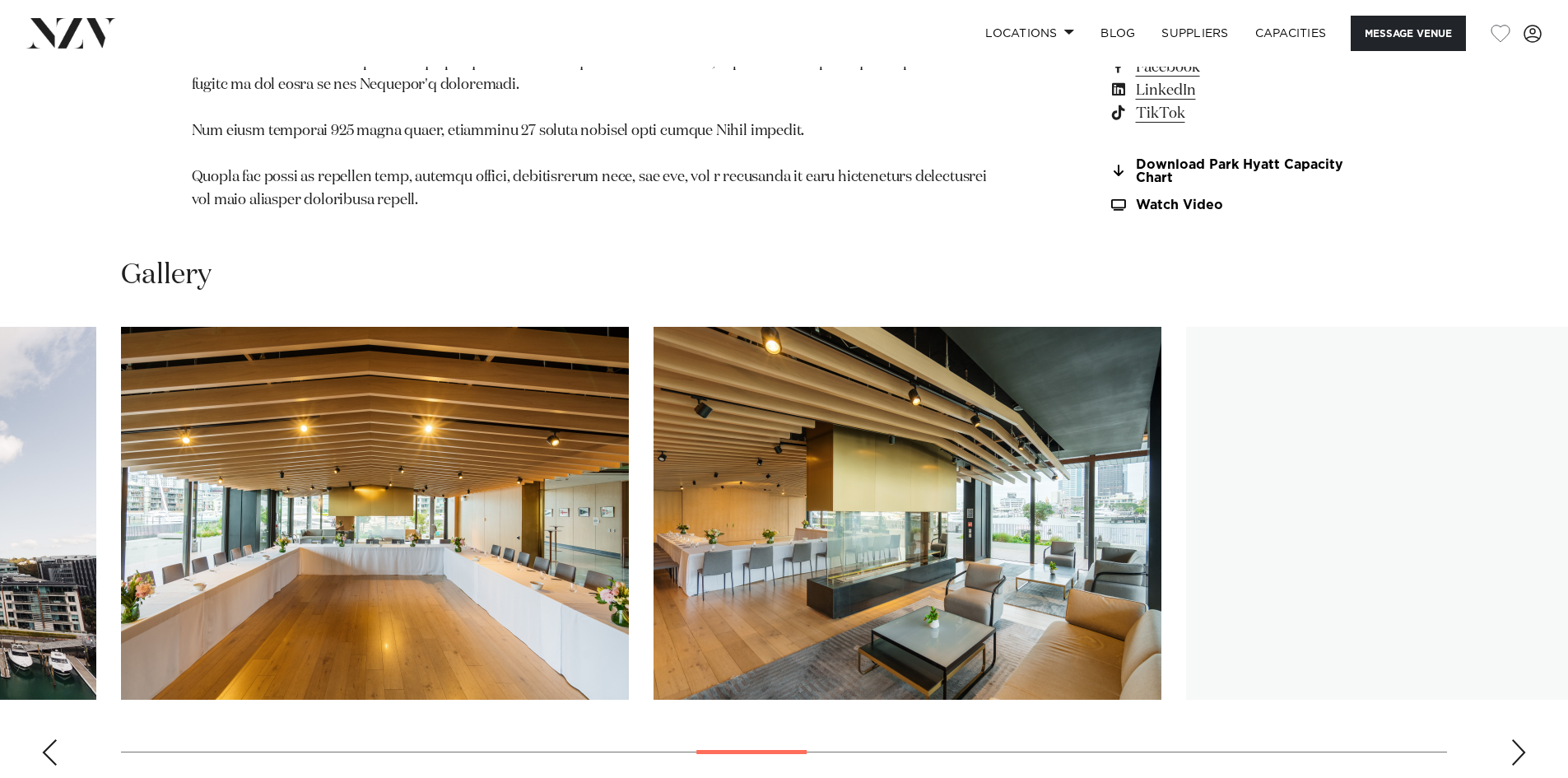
click at [1520, 739] on div "Next slide" at bounding box center [1518, 752] width 16 height 26
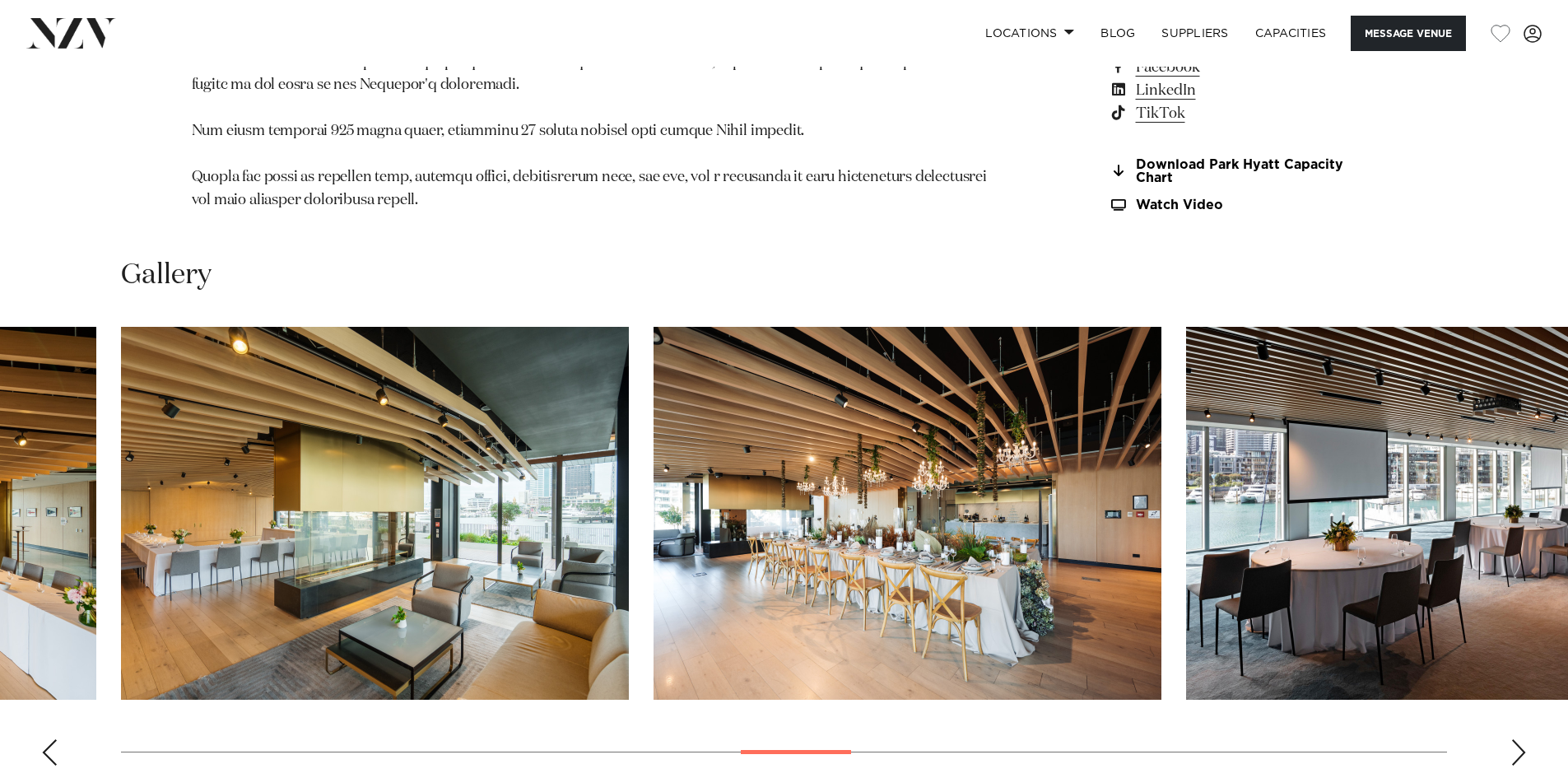
click at [1520, 739] on div "Next slide" at bounding box center [1518, 752] width 16 height 26
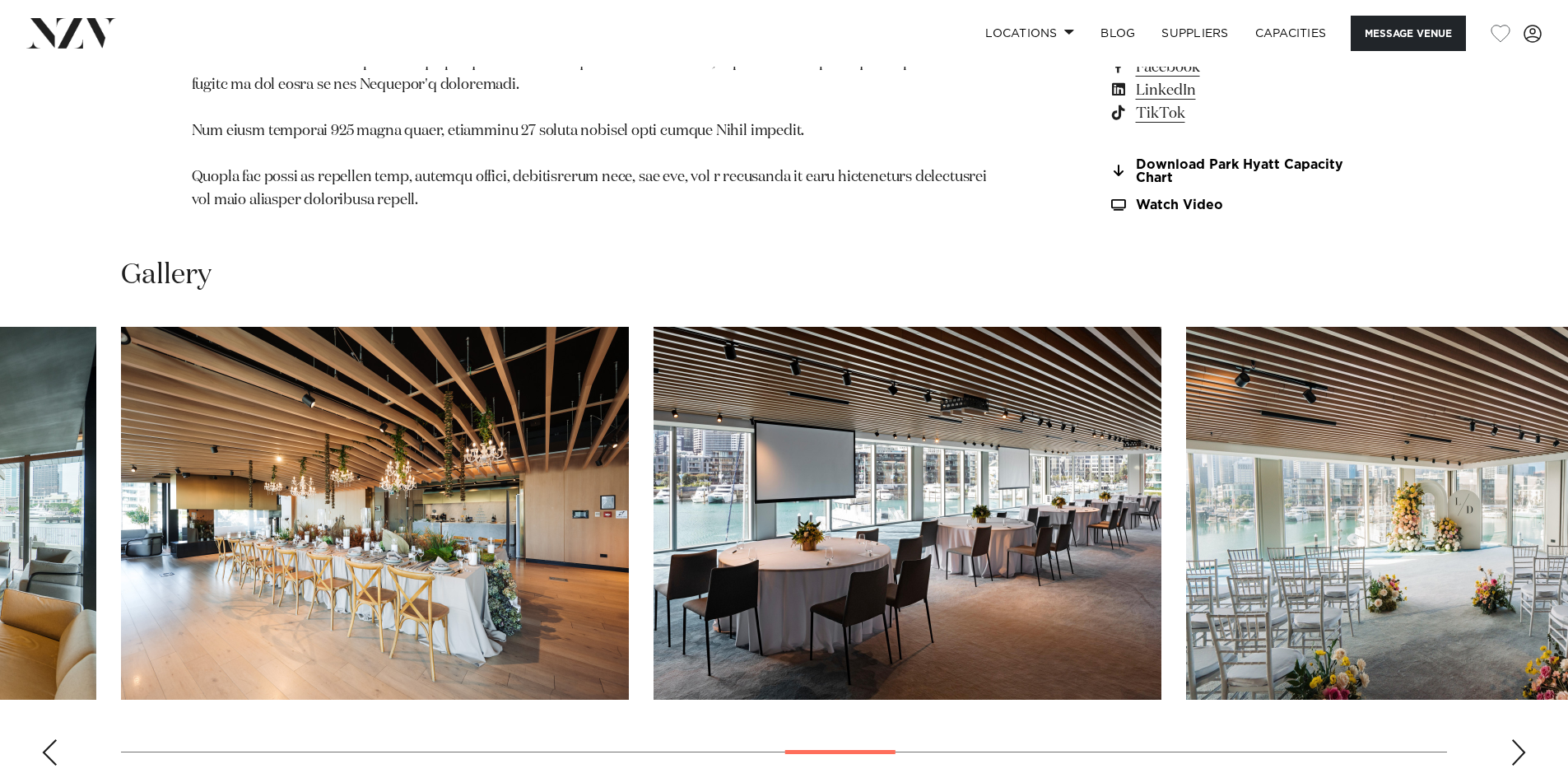
click at [1520, 739] on div "Next slide" at bounding box center [1518, 752] width 16 height 26
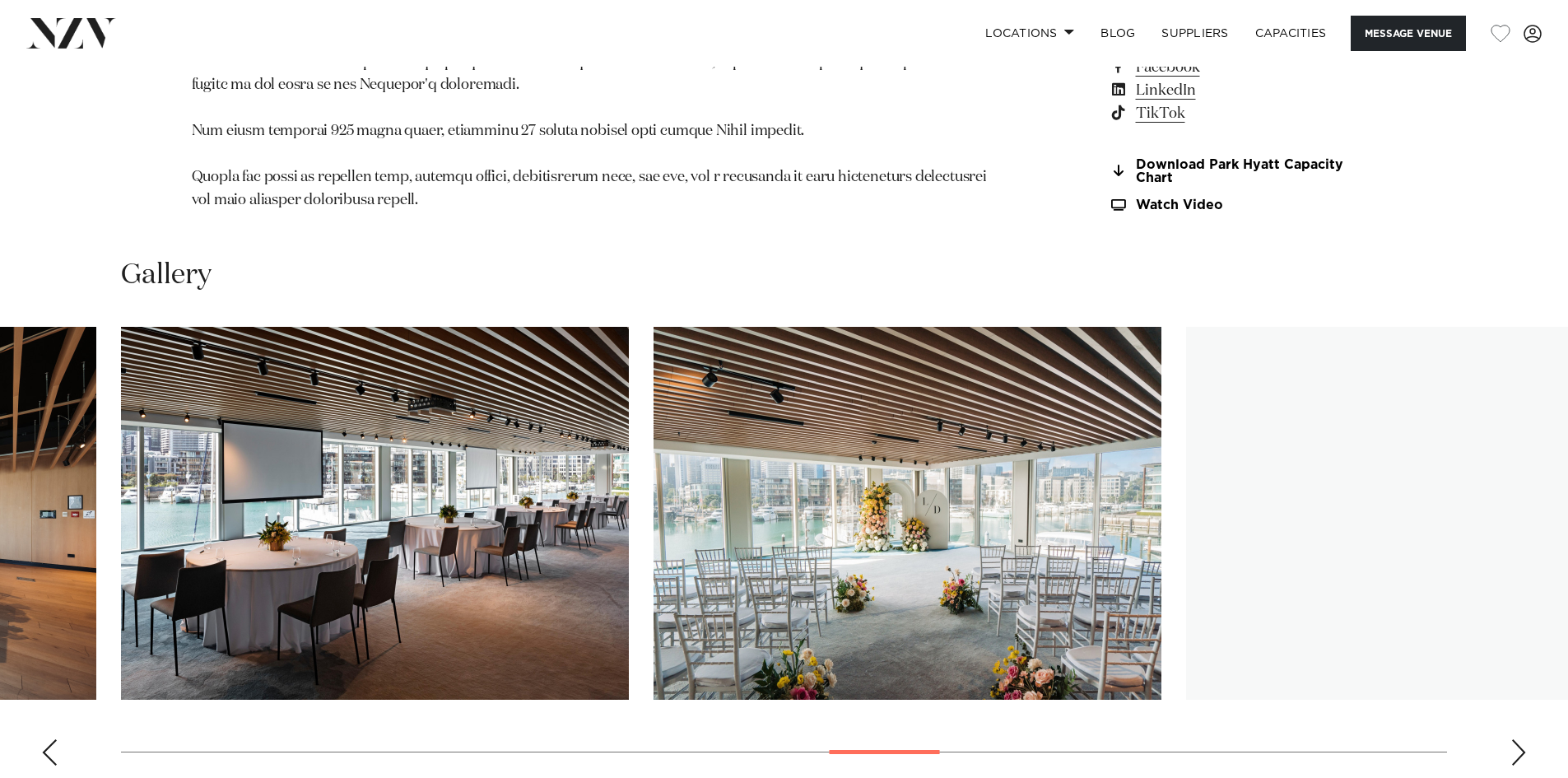
click at [1520, 739] on div "Next slide" at bounding box center [1518, 752] width 16 height 26
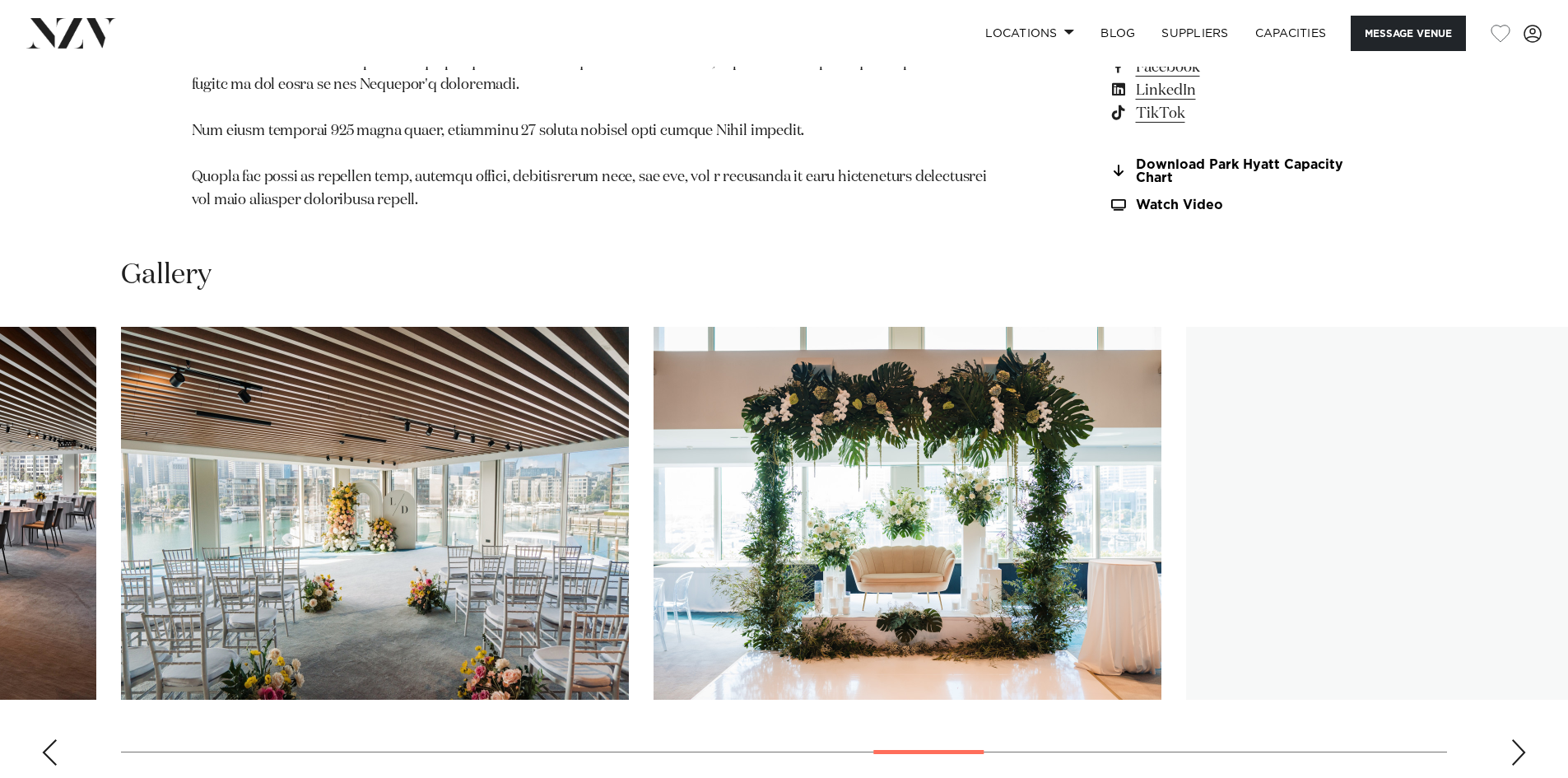
click at [1520, 739] on div "Next slide" at bounding box center [1518, 752] width 16 height 26
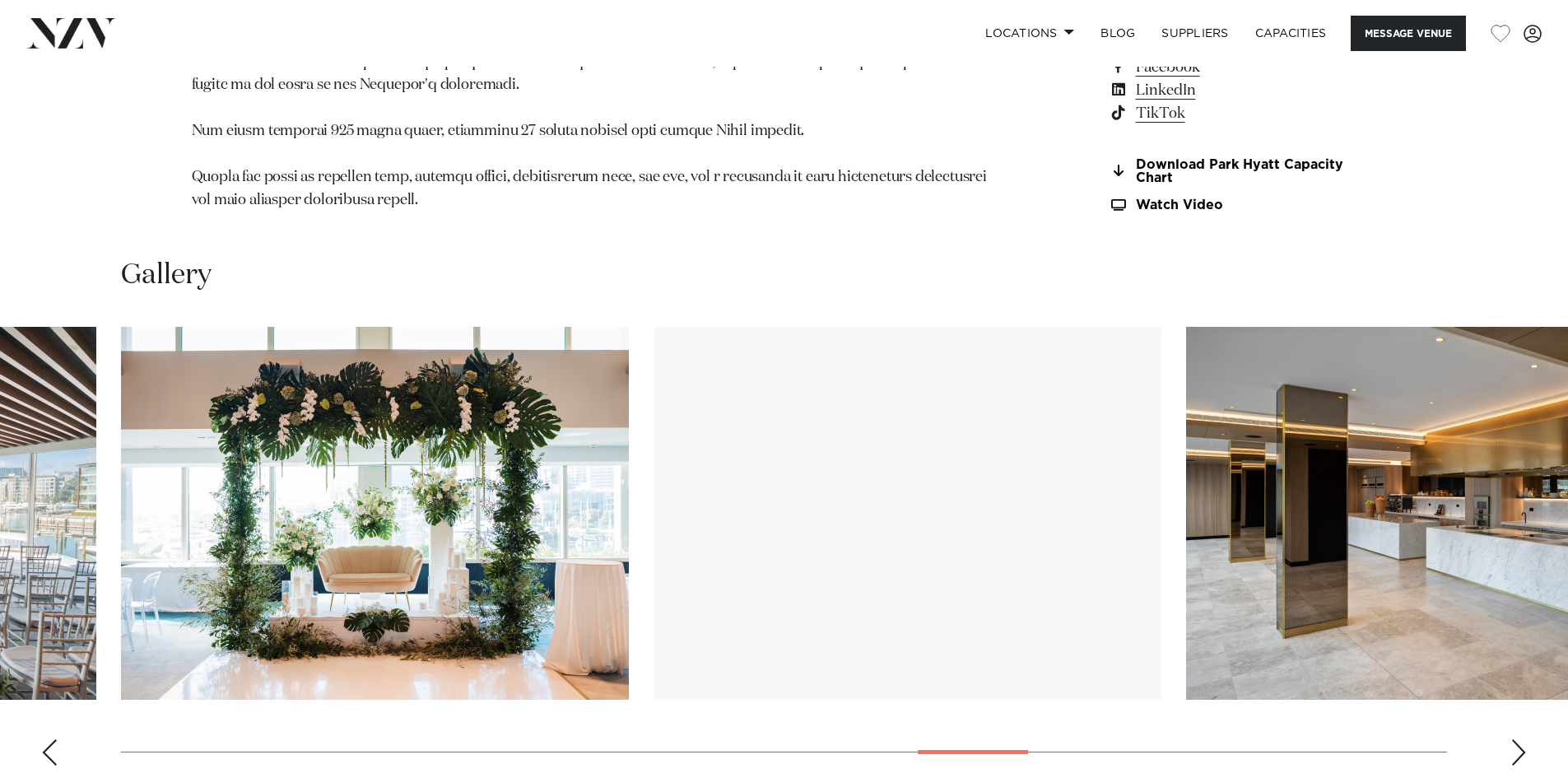
click at [1520, 739] on div "Next slide" at bounding box center [1518, 752] width 16 height 26
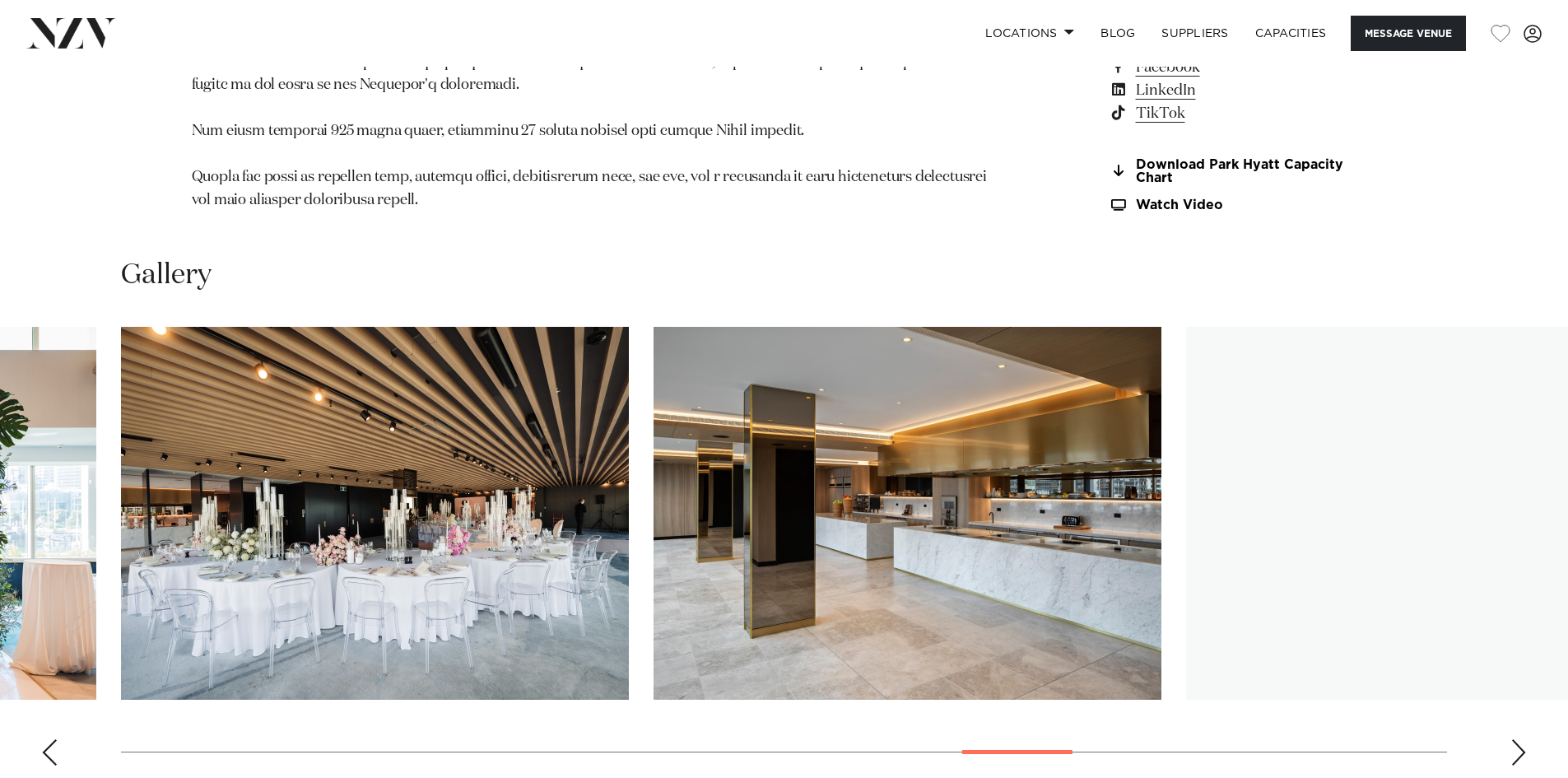
click at [1519, 739] on div "Next slide" at bounding box center [1518, 752] width 16 height 26
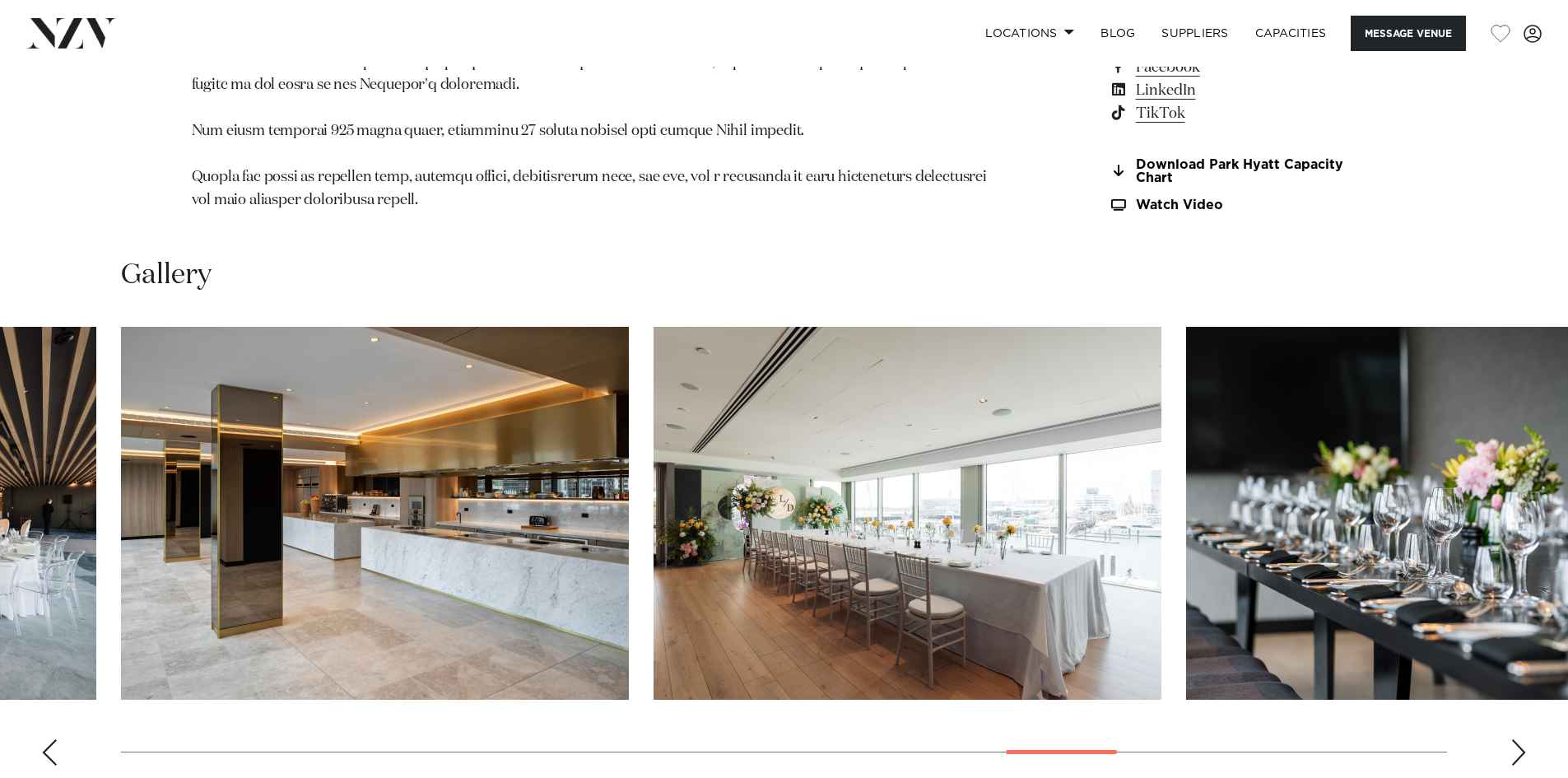
click at [1519, 739] on div "Next slide" at bounding box center [1518, 752] width 16 height 26
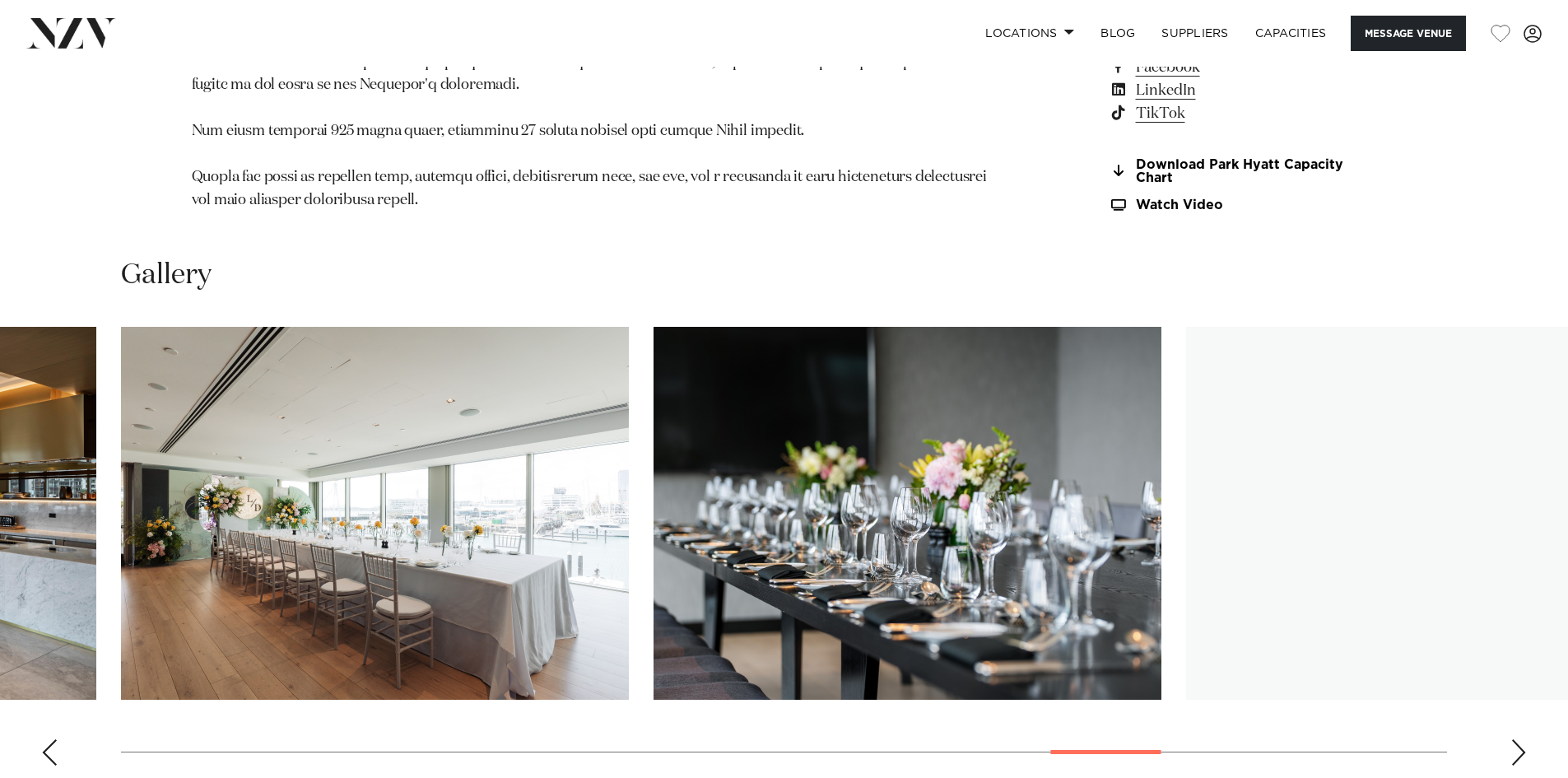
click at [1519, 739] on div "Next slide" at bounding box center [1518, 752] width 16 height 26
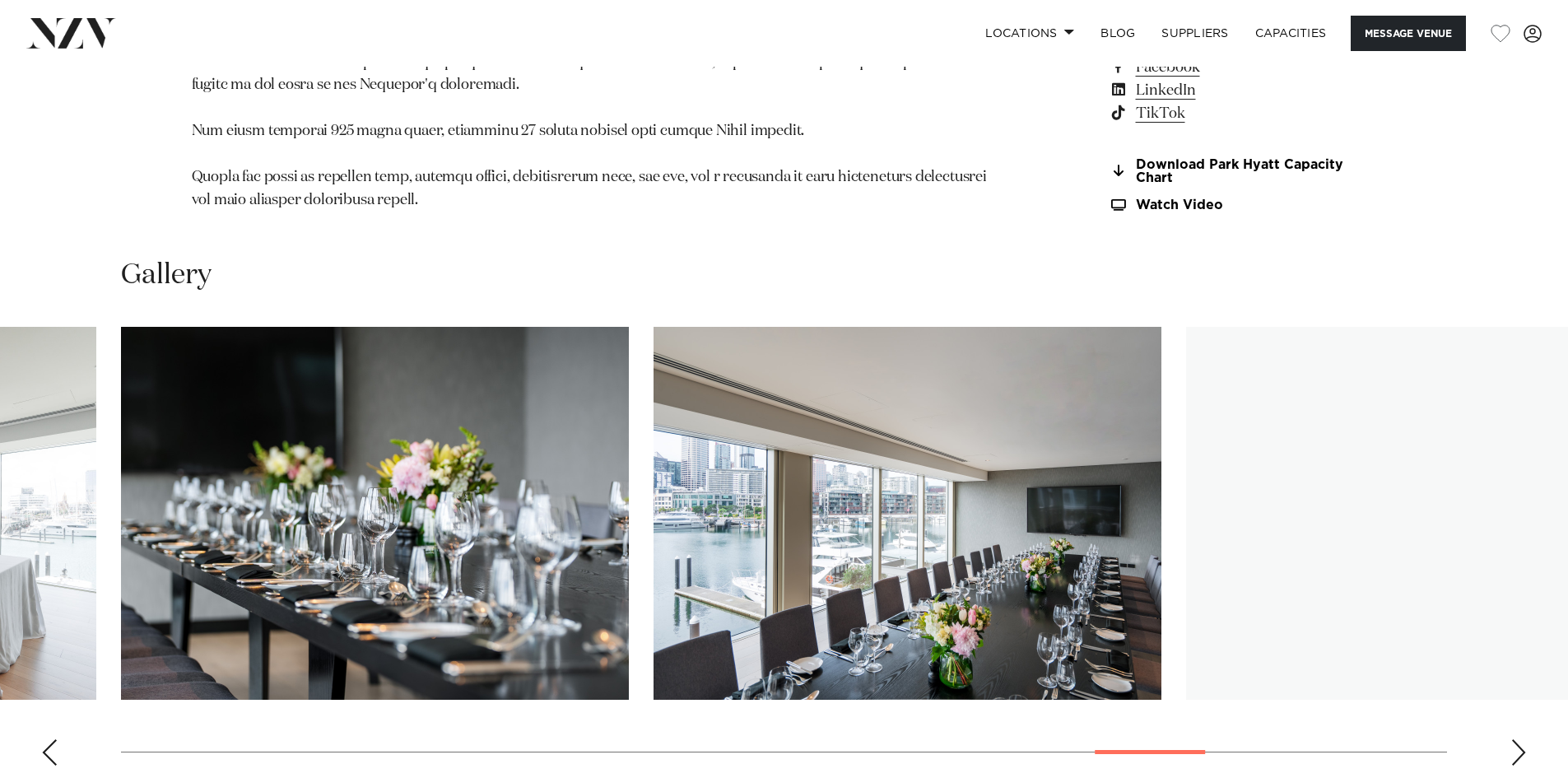
click at [1519, 739] on div "Next slide" at bounding box center [1518, 752] width 16 height 26
